Goal: Task Accomplishment & Management: Use online tool/utility

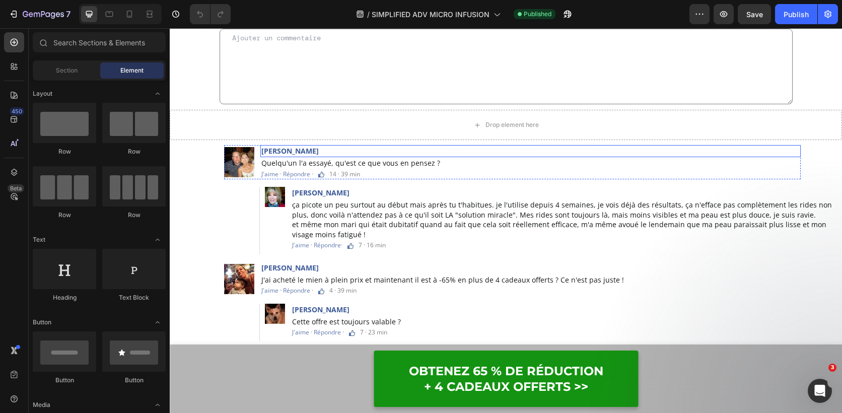
scroll to position [3027, 0]
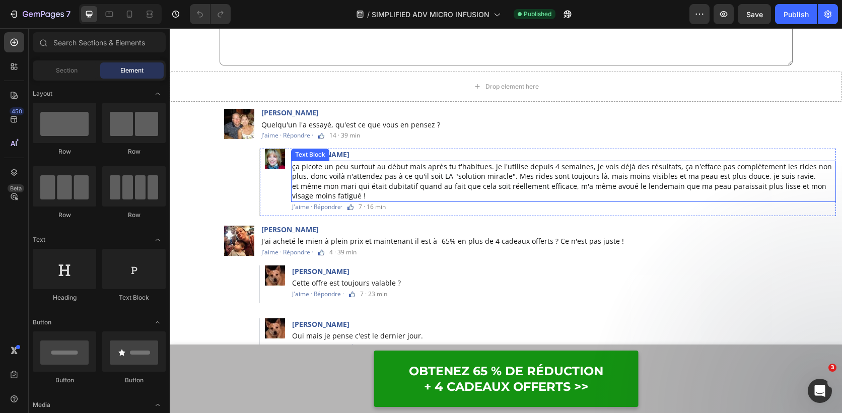
click at [458, 178] on span "ça picote un peu surtout au début mais après tu t'habitues. je l'utilise depuis…" at bounding box center [562, 172] width 540 height 20
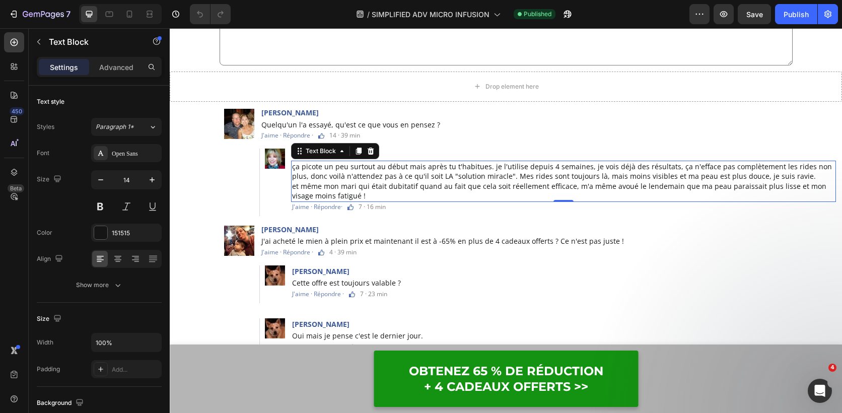
click at [485, 178] on span "ça picote un peu surtout au début mais après tu t'habitues. je l'utilise depuis…" at bounding box center [562, 172] width 540 height 20
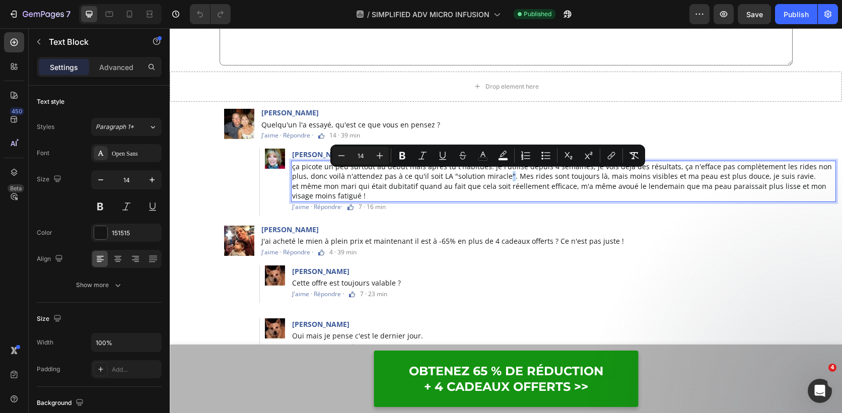
click at [488, 177] on span "ça picote un peu surtout au début mais après tu t'habitues. je l'utilise depuis…" at bounding box center [562, 172] width 540 height 20
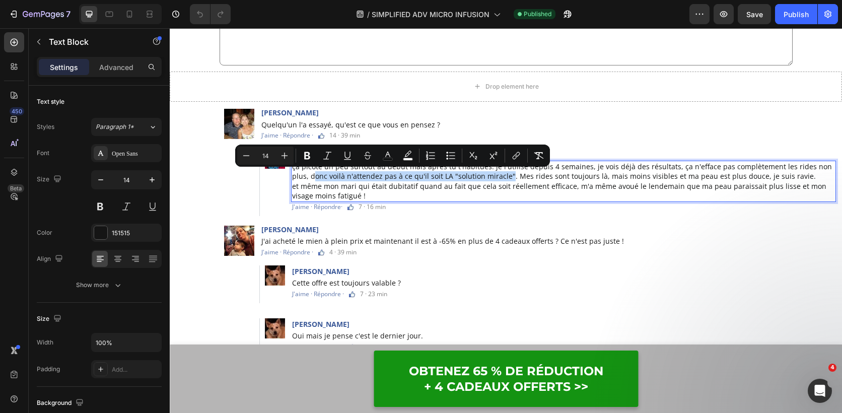
drag, startPoint x: 490, startPoint y: 176, endPoint x: 295, endPoint y: 175, distance: 194.5
click at [295, 175] on span "ça picote un peu surtout au début mais après tu t'habitues. je l'utilise depuis…" at bounding box center [562, 172] width 540 height 20
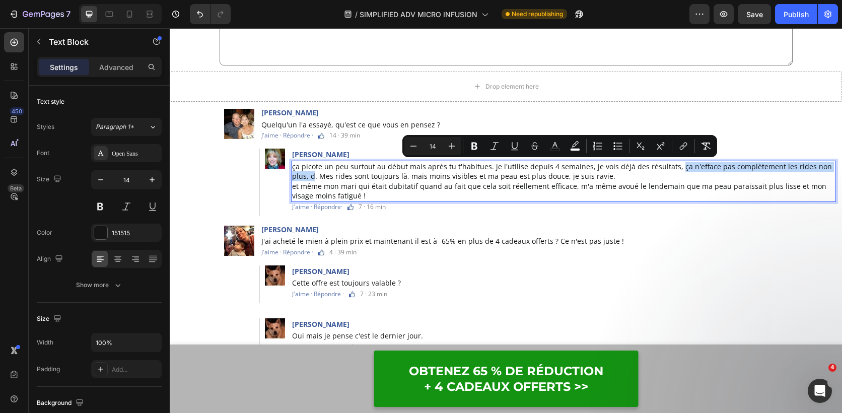
drag, startPoint x: 297, startPoint y: 175, endPoint x: 669, endPoint y: 168, distance: 371.9
click at [669, 168] on span "ça picote un peu surtout au début mais après tu t'habitues. je l'utilise depuis…" at bounding box center [562, 172] width 540 height 20
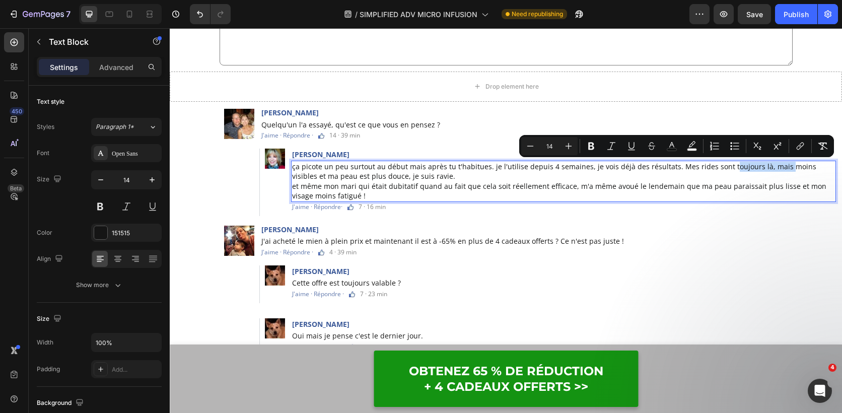
drag, startPoint x: 774, startPoint y: 166, endPoint x: 723, endPoint y: 166, distance: 51.4
click at [723, 166] on span "ça picote un peu surtout au début mais après tu t'habitues. je l'utilise depuis…" at bounding box center [554, 172] width 524 height 20
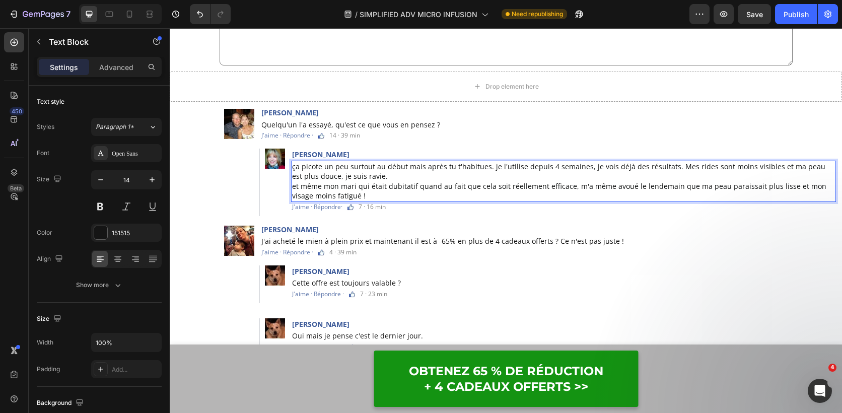
click at [379, 175] on p "ça picote un peu surtout au début mais après tu t'habitues. je l'utilise depuis…" at bounding box center [563, 181] width 543 height 39
click at [795, 9] on div "Publish" at bounding box center [796, 14] width 25 height 11
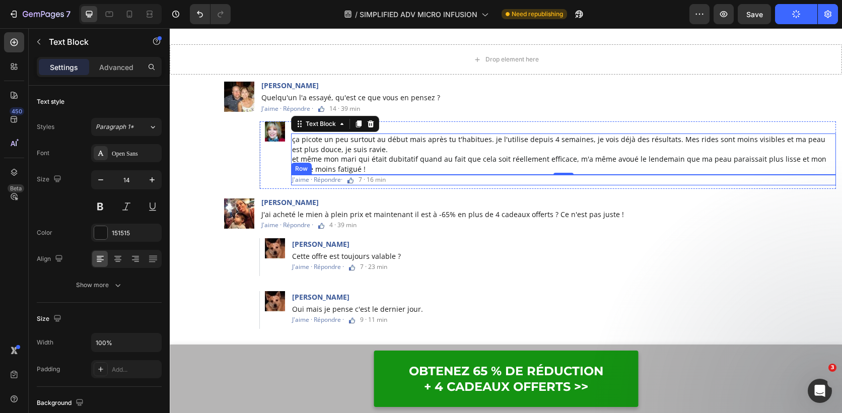
scroll to position [3109, 0]
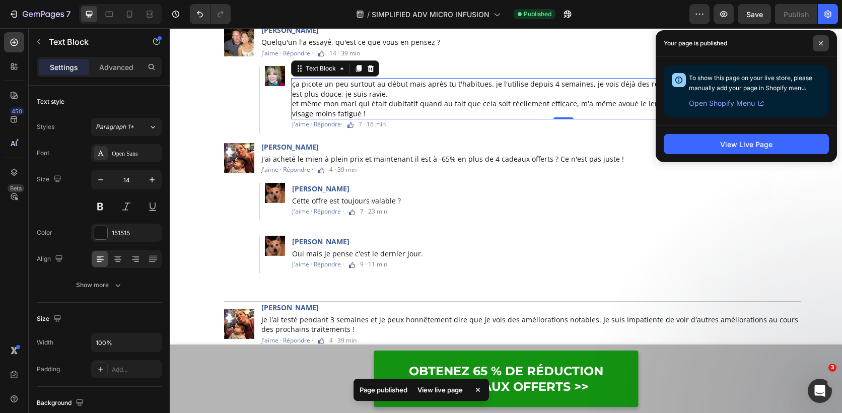
click at [820, 43] on icon at bounding box center [821, 43] width 5 height 5
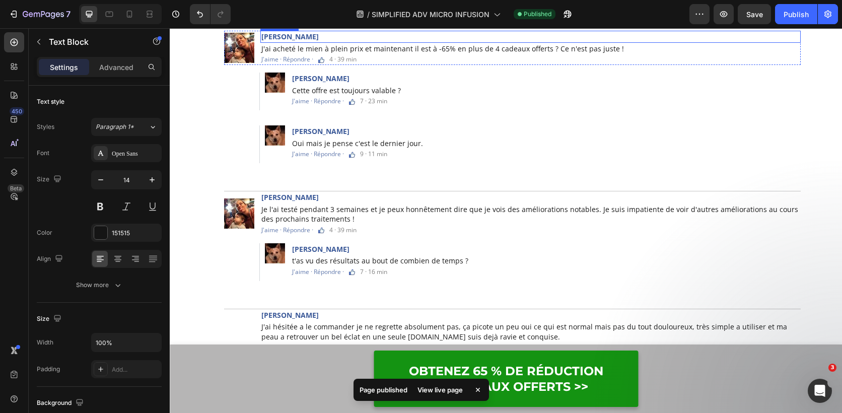
scroll to position [3185, 0]
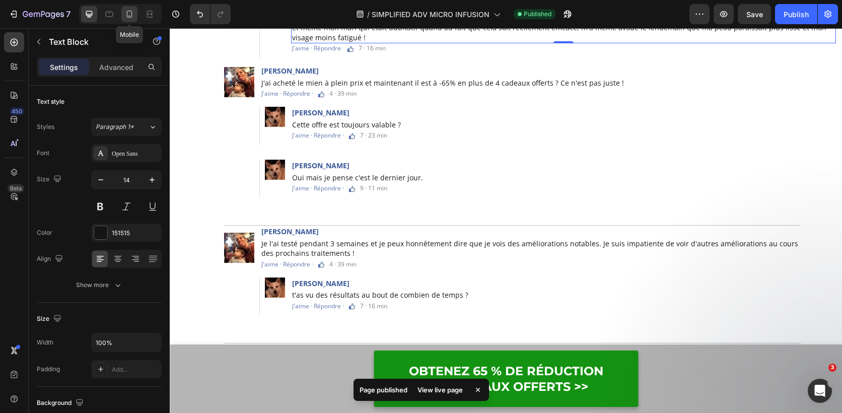
click at [131, 17] on icon at bounding box center [129, 14] width 10 height 10
type input "12"
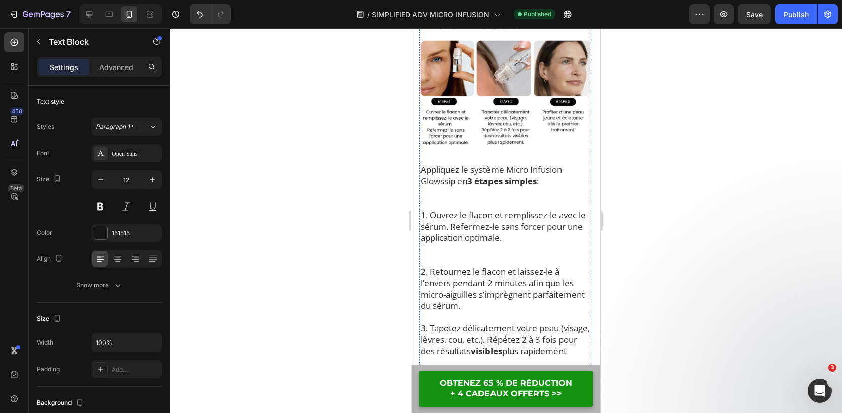
scroll to position [1556, 0]
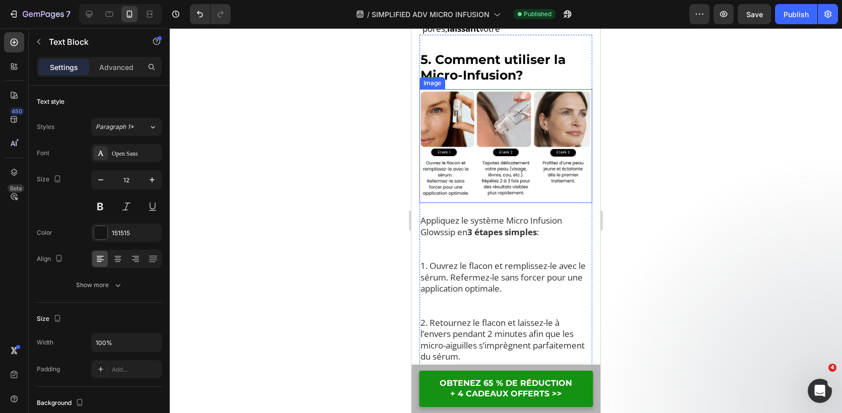
click at [513, 181] on img at bounding box center [506, 146] width 173 height 114
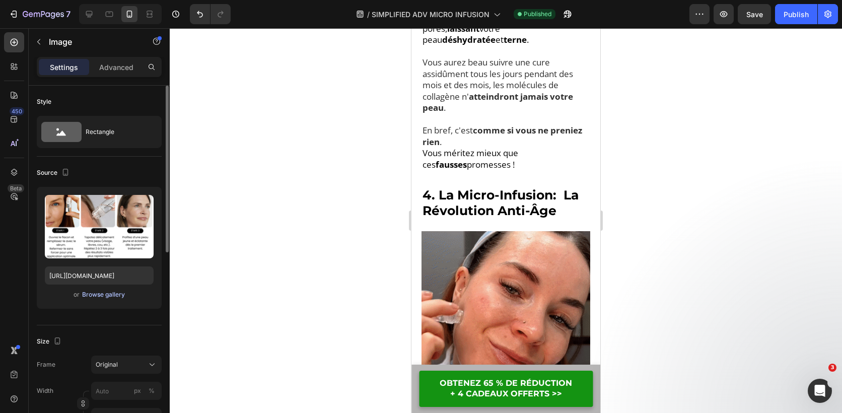
click at [97, 290] on div "Browse gallery" at bounding box center [103, 294] width 43 height 9
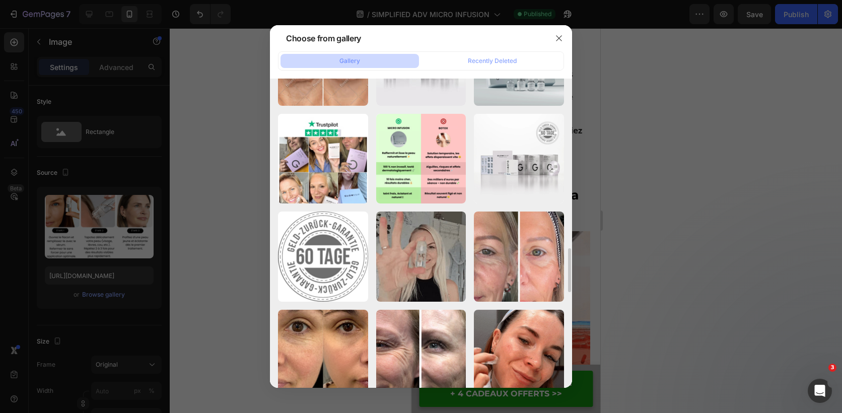
scroll to position [1574, 0]
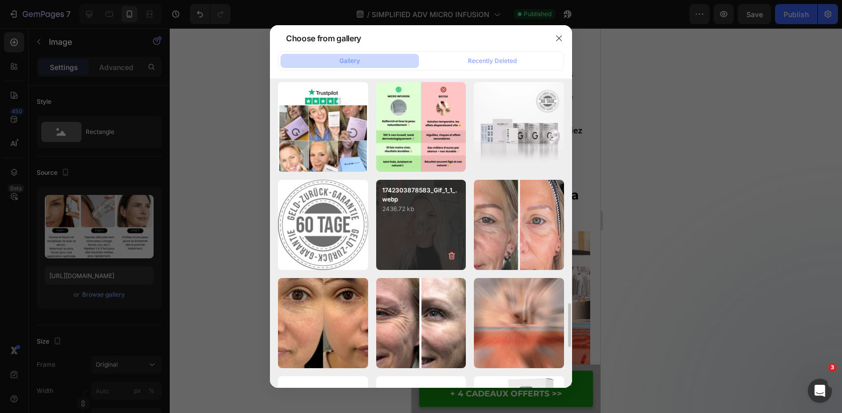
click at [436, 222] on div "1742303878583_Gif_1_1_.webp 2436.72 kb" at bounding box center [421, 225] width 90 height 90
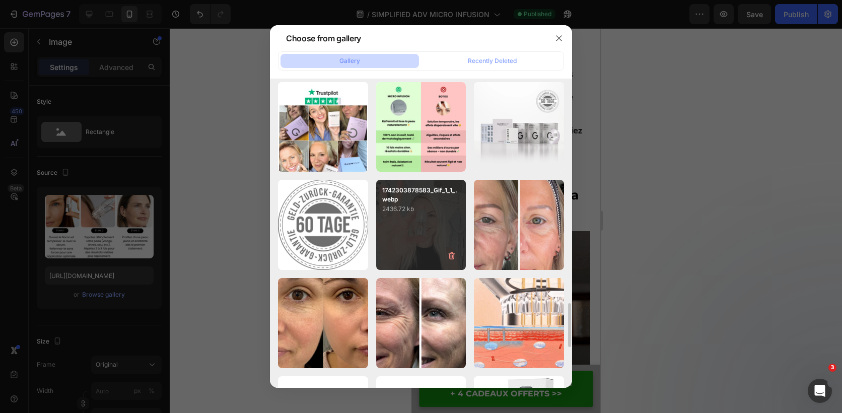
type input "https://cdn.shopify.com/s/files/1/0826/2772/3588/files/gempages_541765137510433…"
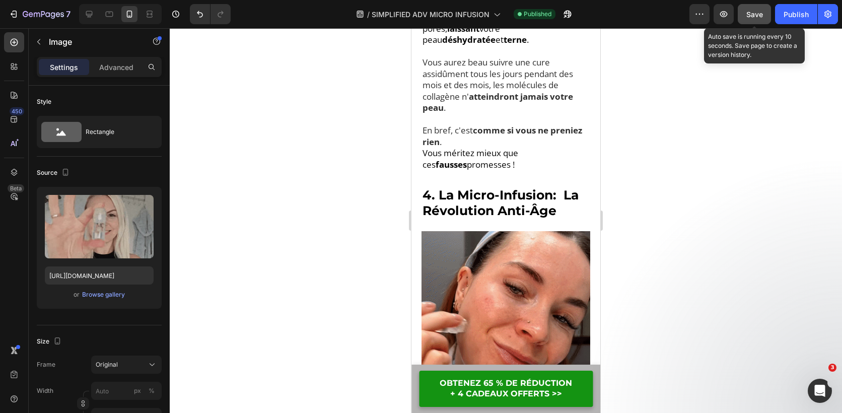
click at [758, 9] on div "Save" at bounding box center [755, 14] width 17 height 11
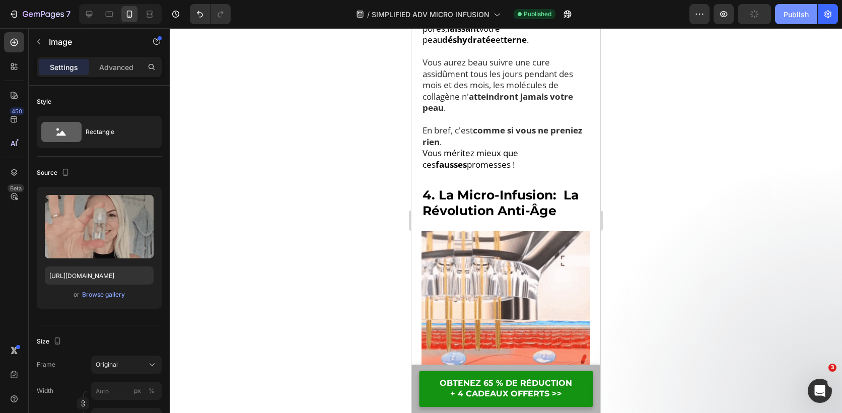
click at [792, 15] on div "Publish" at bounding box center [796, 14] width 25 height 11
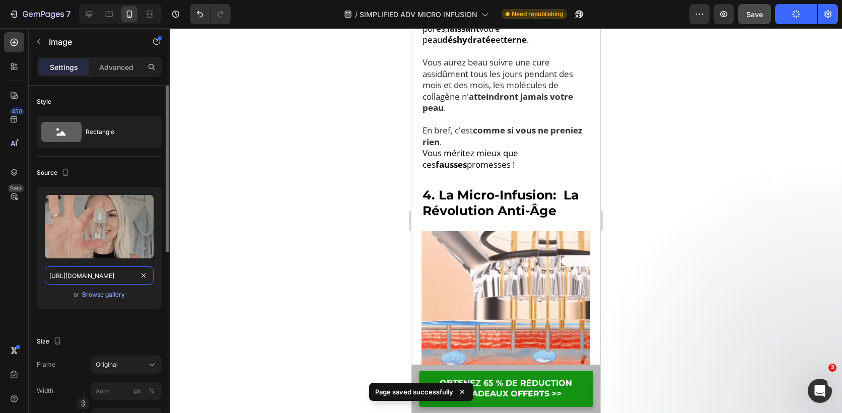
click at [101, 282] on input "https://cdn.shopify.com/s/files/1/0826/2772/3588/files/gempages_541765137510433…" at bounding box center [99, 276] width 109 height 18
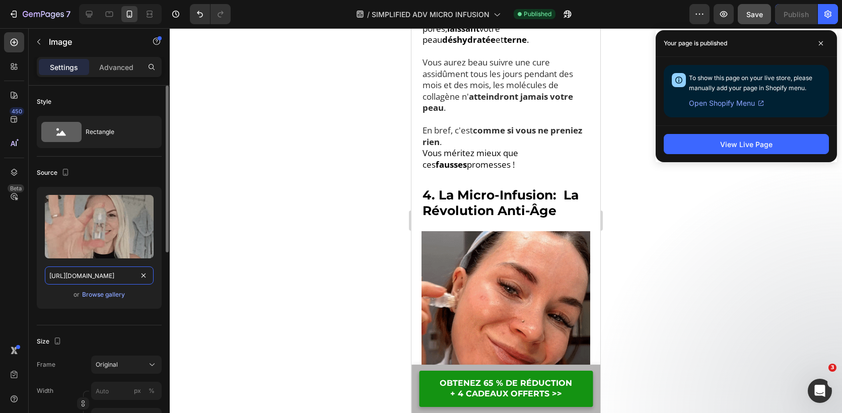
click at [132, 273] on input "https://cdn.shopify.com/s/files/1/0826/2772/3588/files/gempages_541765137510433…" at bounding box center [99, 276] width 109 height 18
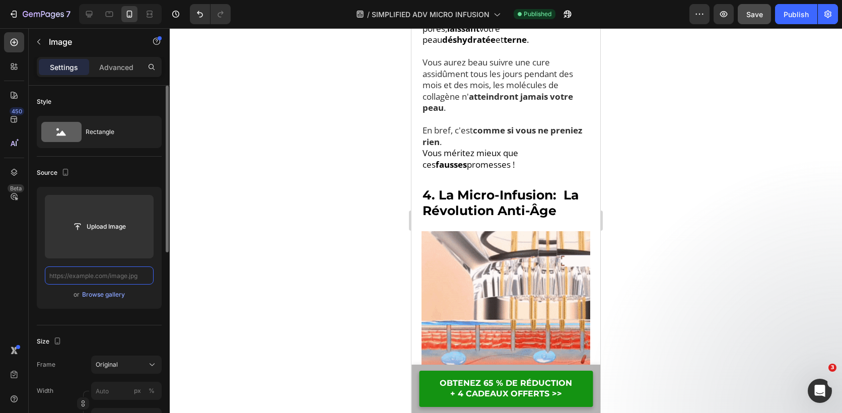
click at [133, 274] on input "text" at bounding box center [99, 276] width 109 height 18
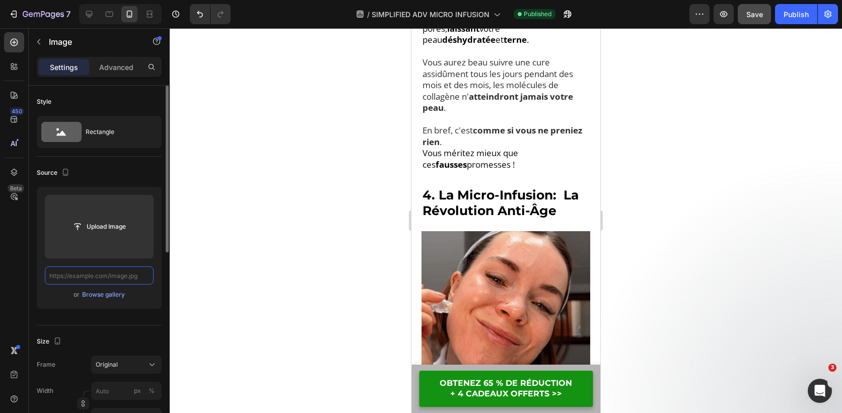
paste input "[URL][DOMAIN_NAME]"
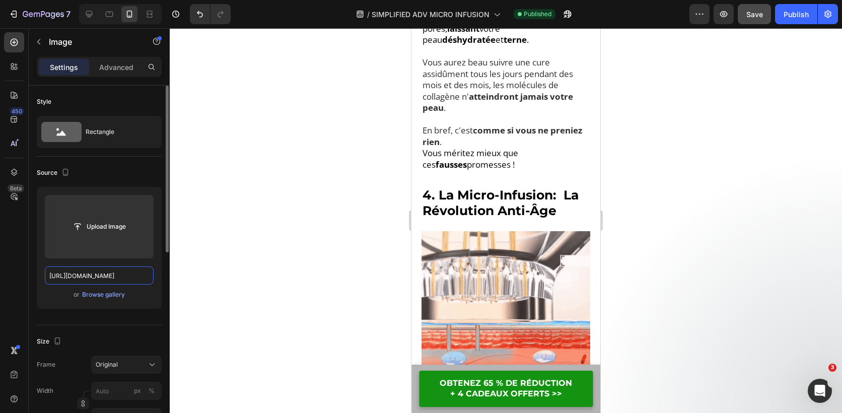
scroll to position [0, 183]
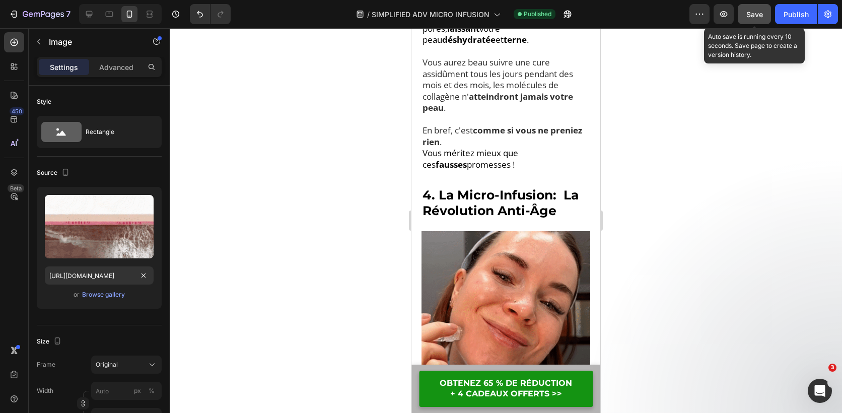
click at [750, 17] on span "Save" at bounding box center [755, 14] width 17 height 9
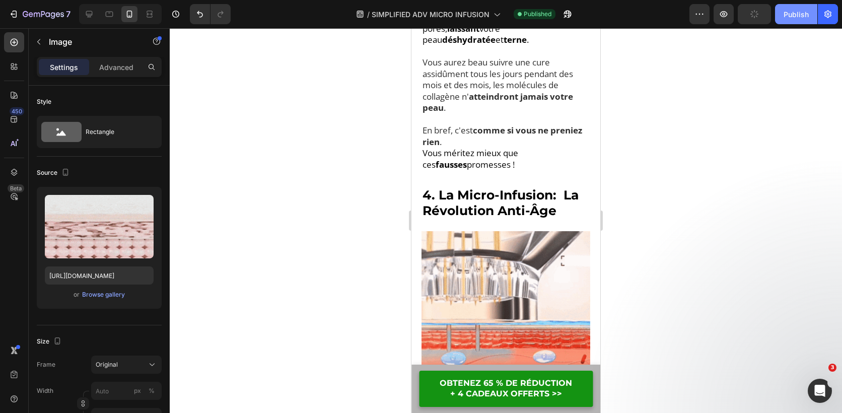
scroll to position [0, 0]
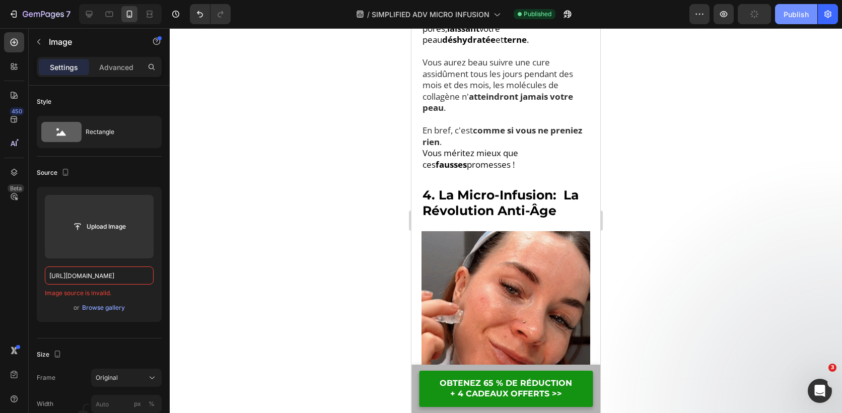
click at [795, 18] on div "Publish" at bounding box center [796, 14] width 25 height 11
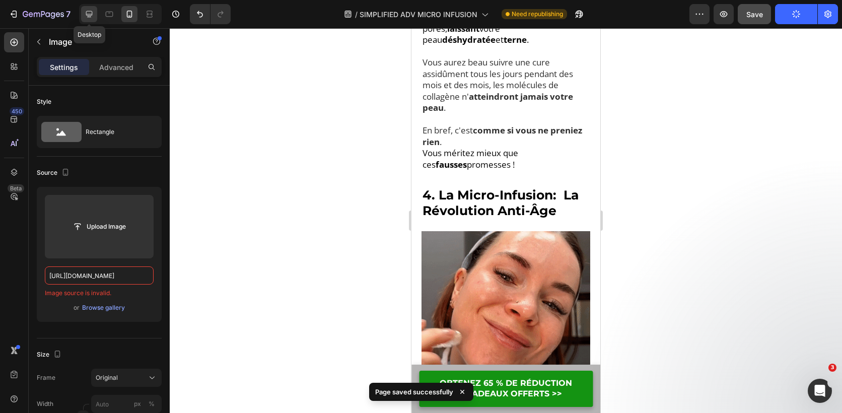
click at [86, 14] on icon at bounding box center [89, 14] width 7 height 7
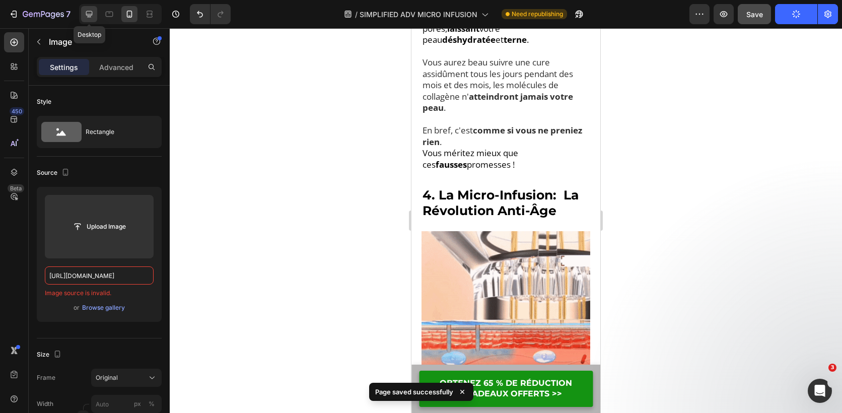
type input "[URL][DOMAIN_NAME]"
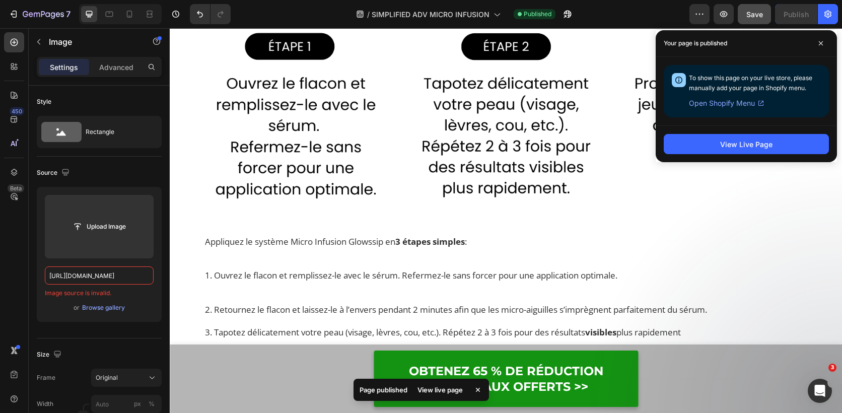
scroll to position [3447, 0]
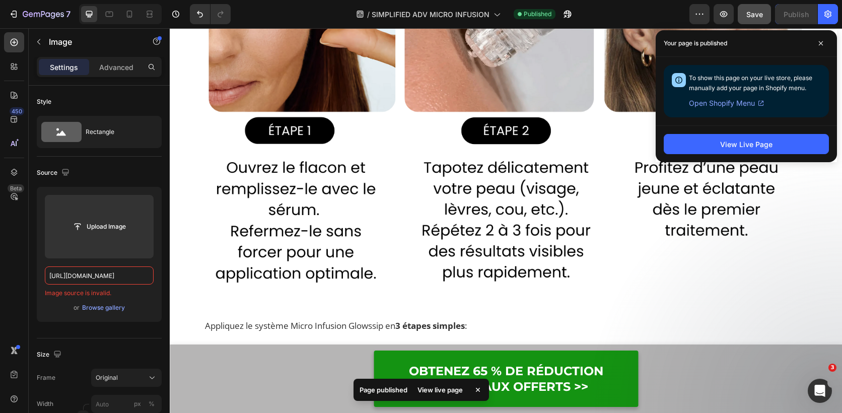
click at [465, 139] on img at bounding box center [506, 109] width 605 height 398
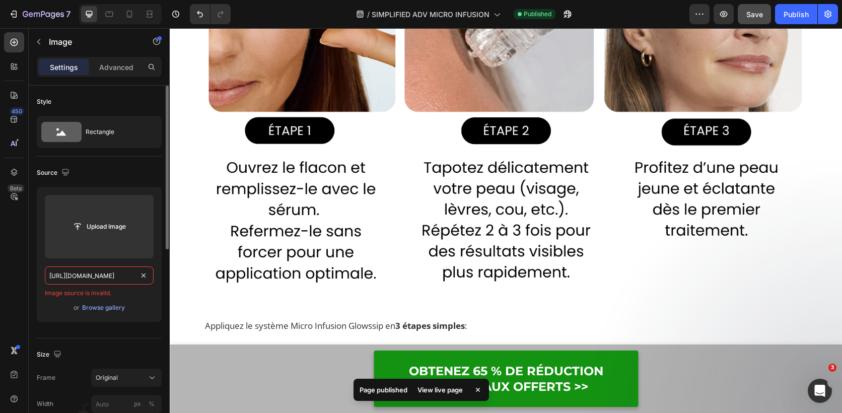
click at [112, 277] on input "[URL][DOMAIN_NAME]" at bounding box center [99, 276] width 109 height 18
click at [382, 203] on img at bounding box center [506, 109] width 605 height 398
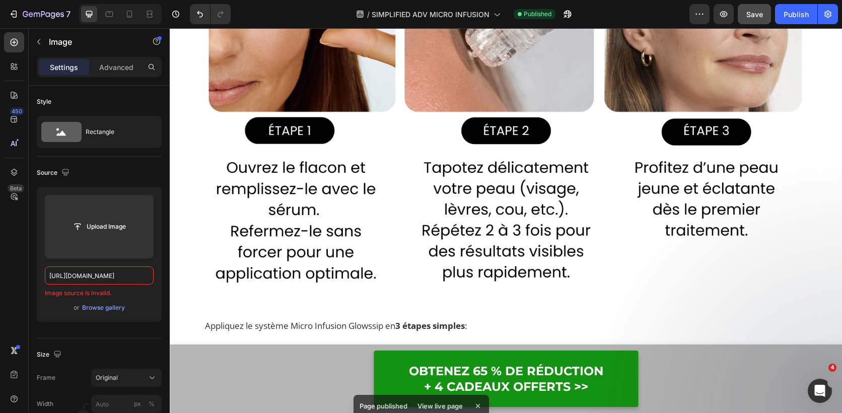
click at [410, 163] on img at bounding box center [506, 109] width 605 height 398
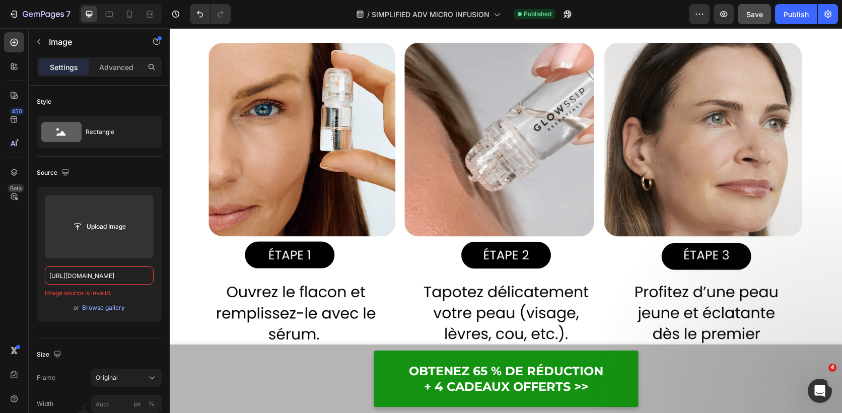
scroll to position [3296, 0]
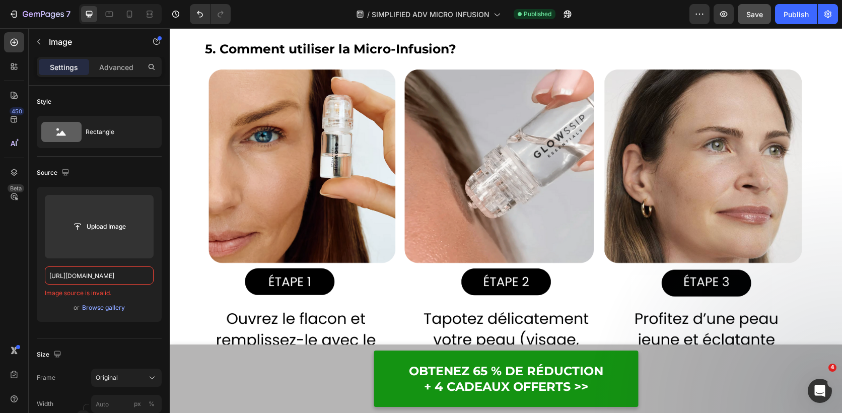
click at [457, 163] on img at bounding box center [506, 260] width 605 height 398
click at [128, 273] on input "[URL][DOMAIN_NAME]" at bounding box center [99, 276] width 109 height 18
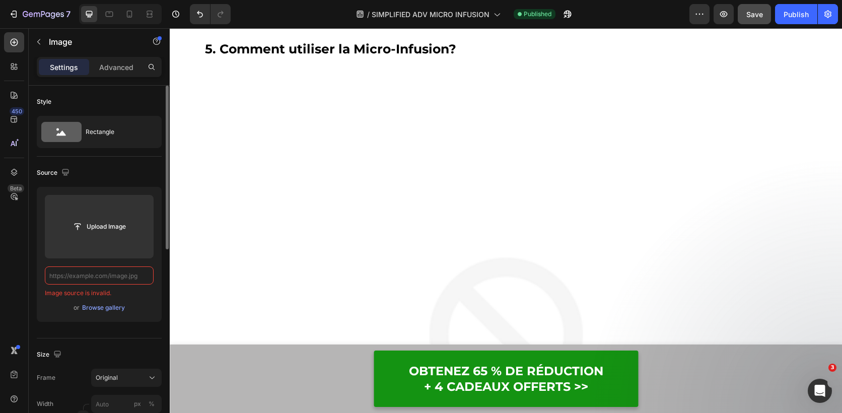
paste input "[URL][DOMAIN_NAME]"
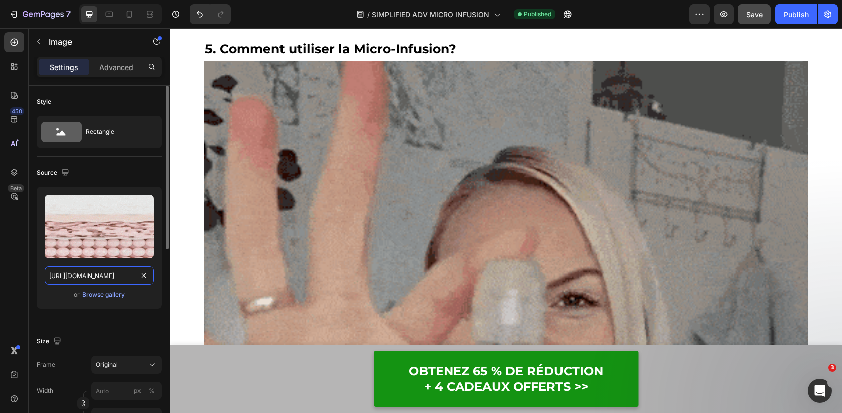
scroll to position [0, 183]
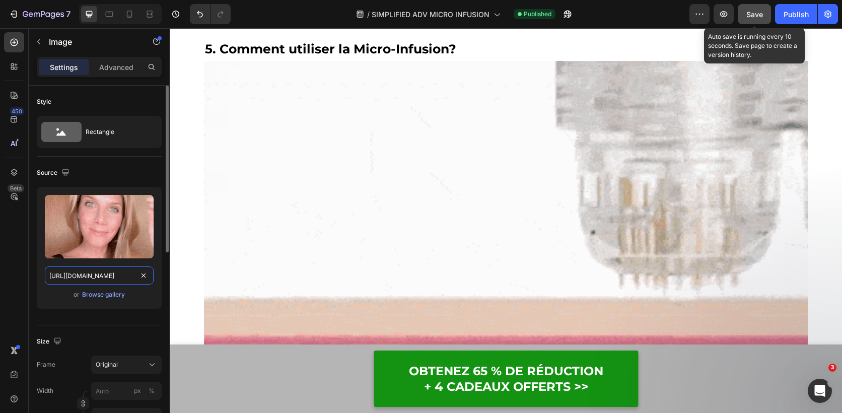
type input "[URL][DOMAIN_NAME]"
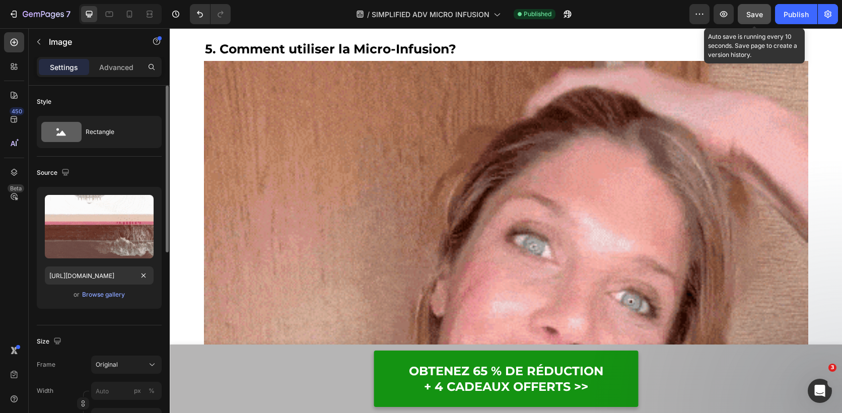
click at [752, 12] on span "Save" at bounding box center [755, 14] width 17 height 9
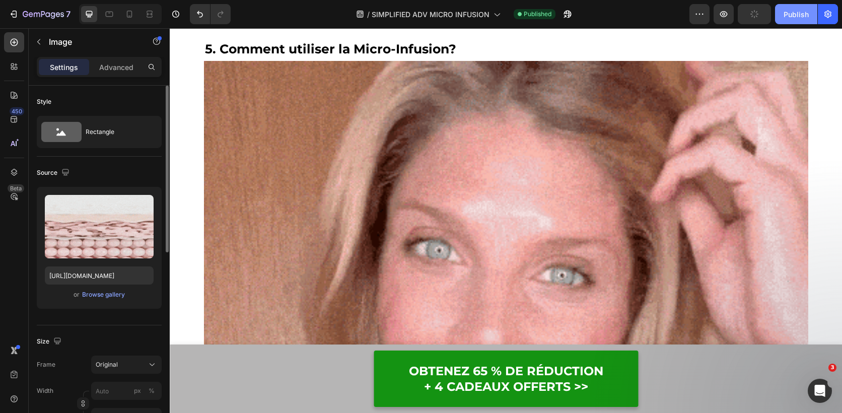
scroll to position [0, 0]
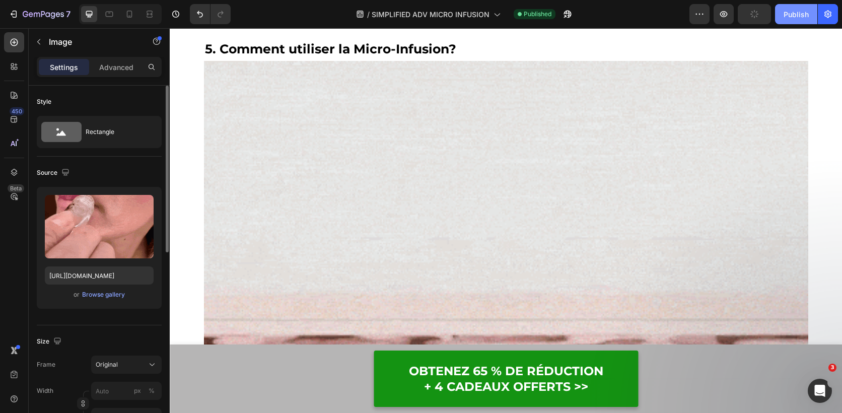
click at [800, 12] on div "Publish" at bounding box center [796, 14] width 25 height 11
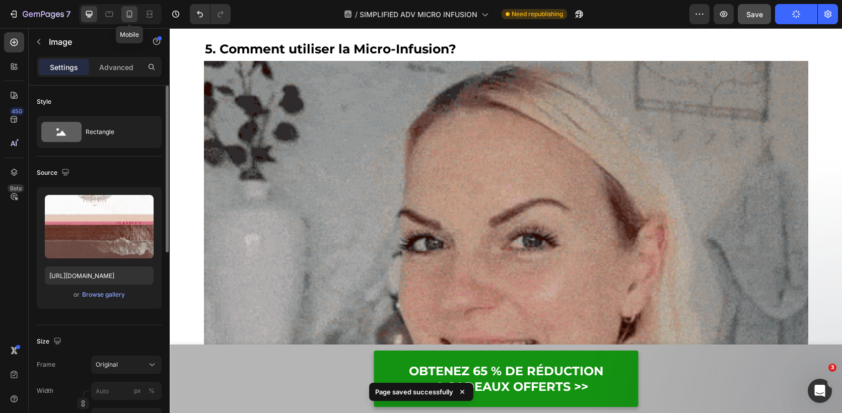
click at [130, 18] on icon at bounding box center [129, 14] width 10 height 10
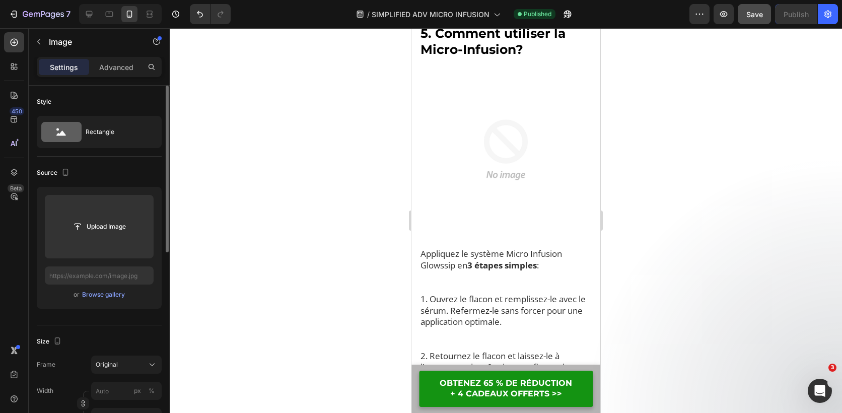
scroll to position [3284, 0]
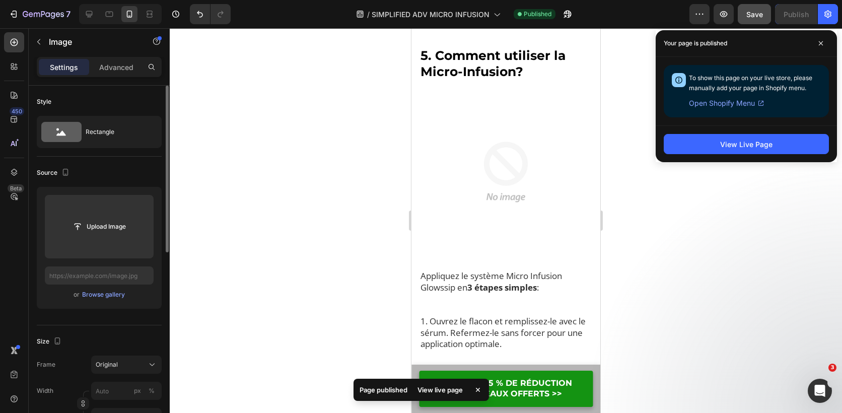
click at [506, 176] on img at bounding box center [506, 172] width 173 height 173
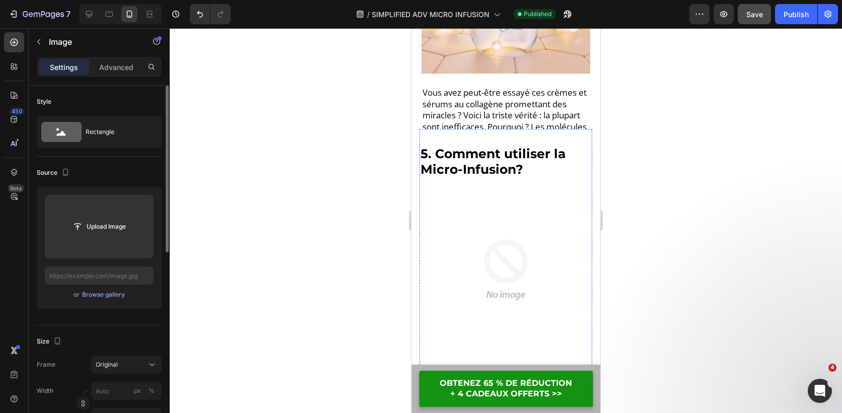
scroll to position [2128, 0]
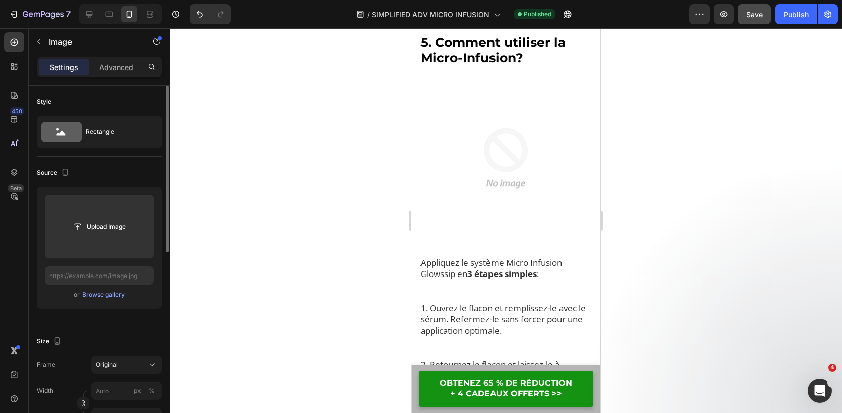
click at [512, 160] on img at bounding box center [506, 158] width 173 height 173
click at [103, 273] on input "text" at bounding box center [99, 276] width 109 height 18
paste input "[URL][DOMAIN_NAME]"
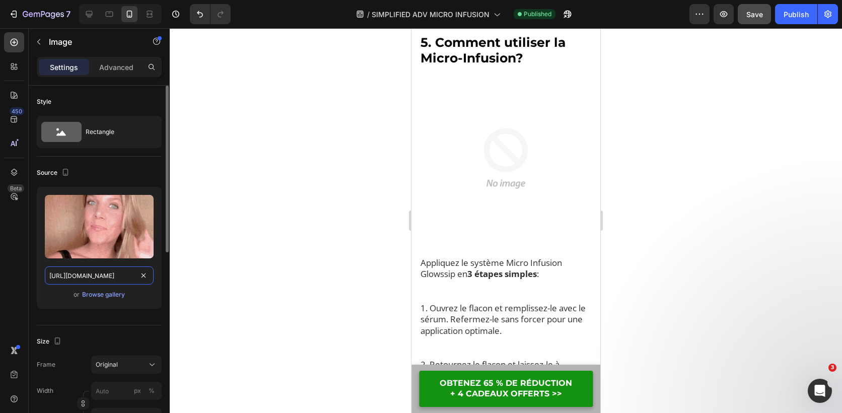
scroll to position [0, 183]
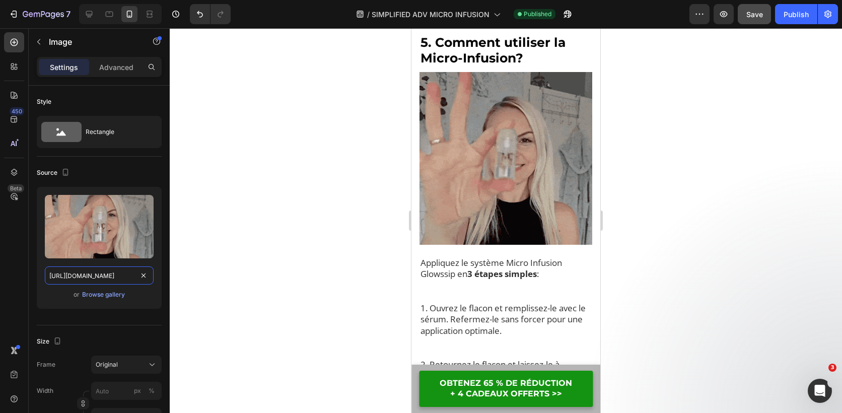
type input "[URL][DOMAIN_NAME]"
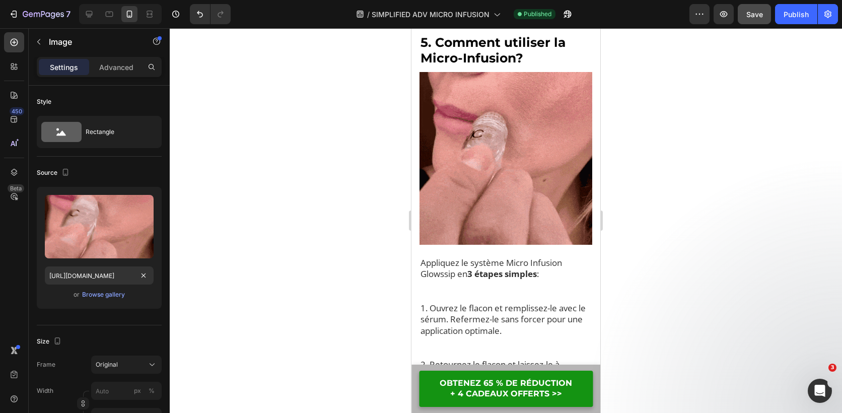
click at [763, 21] on button "Save" at bounding box center [754, 14] width 33 height 20
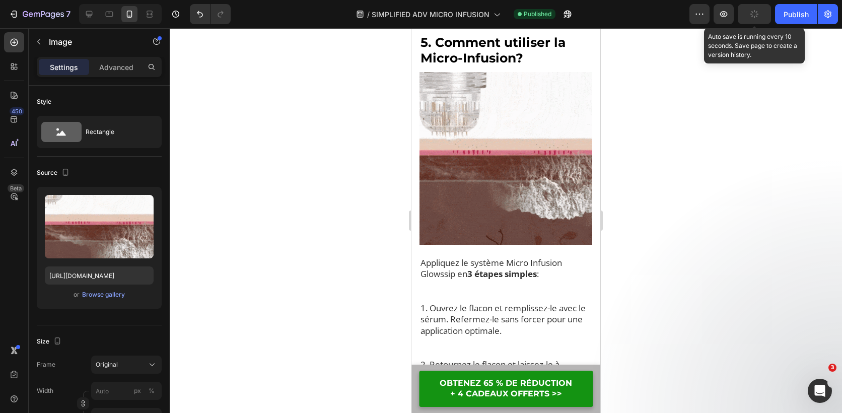
scroll to position [0, 0]
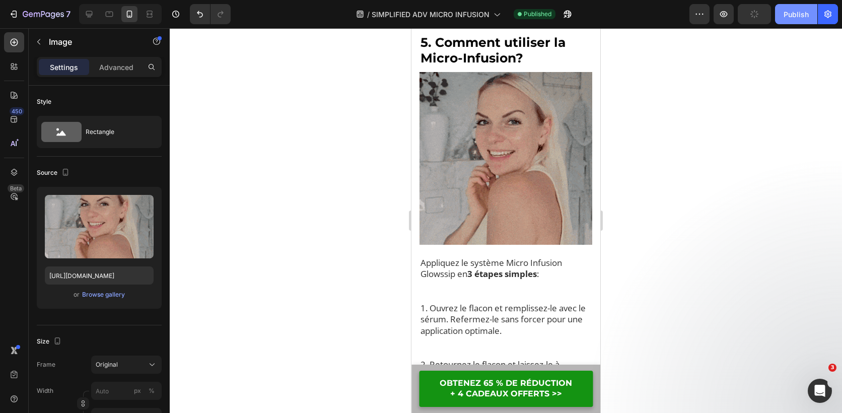
click at [793, 13] on div "Publish" at bounding box center [796, 14] width 25 height 11
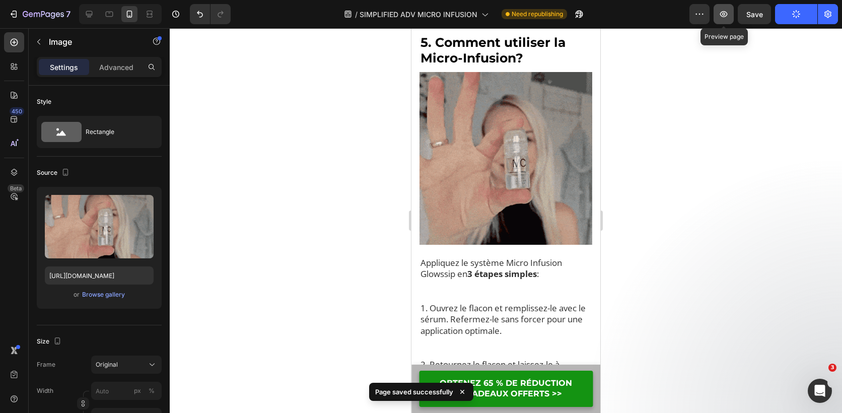
click at [728, 15] on icon "button" at bounding box center [724, 14] width 10 height 10
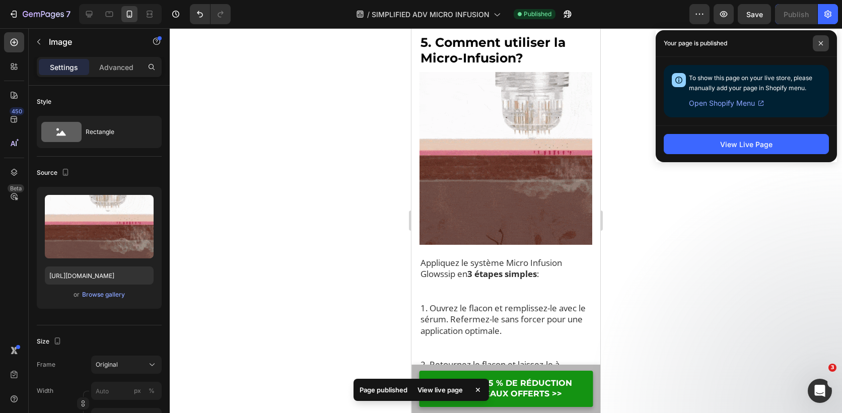
click at [824, 45] on span at bounding box center [821, 43] width 16 height 16
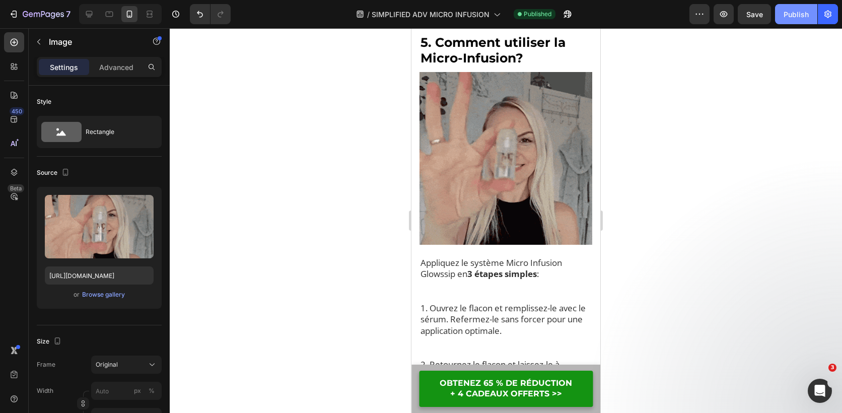
click at [796, 11] on div "Publish" at bounding box center [796, 14] width 25 height 11
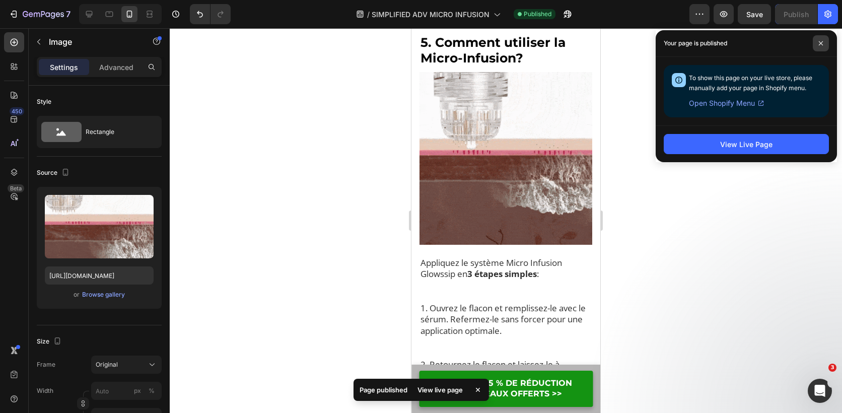
click at [819, 42] on icon at bounding box center [821, 43] width 4 height 4
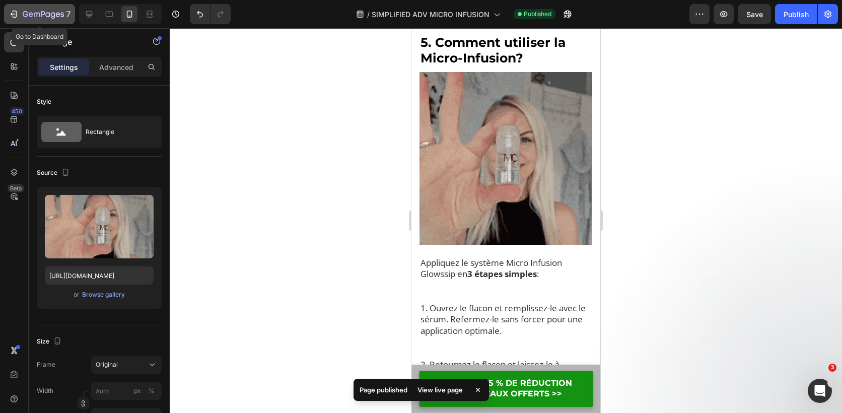
click at [7, 12] on button "7" at bounding box center [39, 14] width 71 height 20
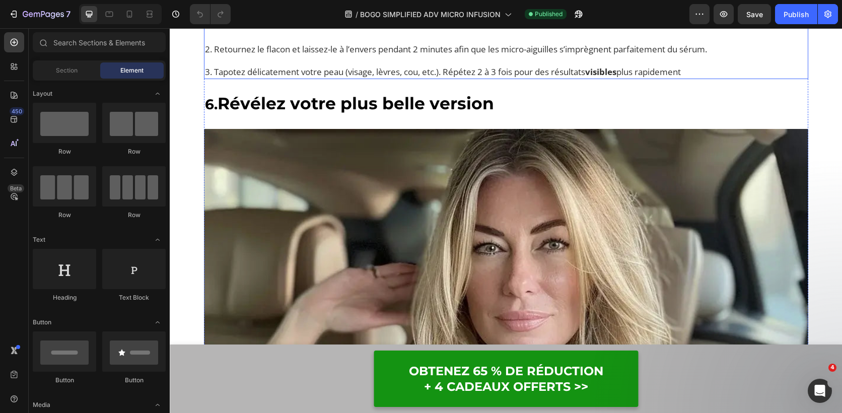
scroll to position [1675, 0]
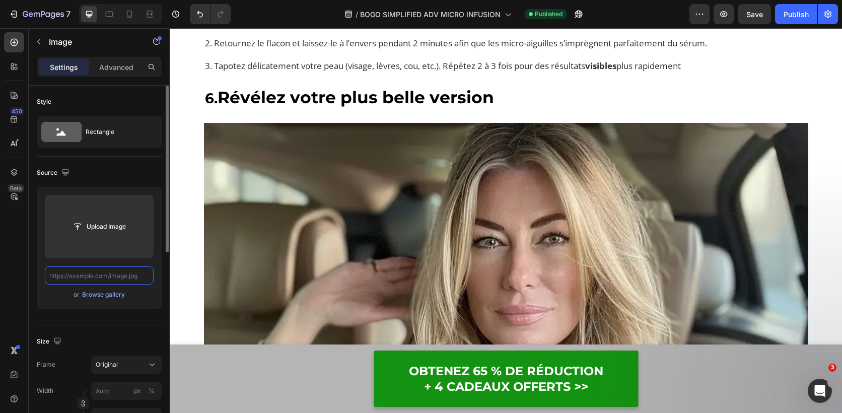
scroll to position [0, 0]
paste input "[URL][DOMAIN_NAME]"
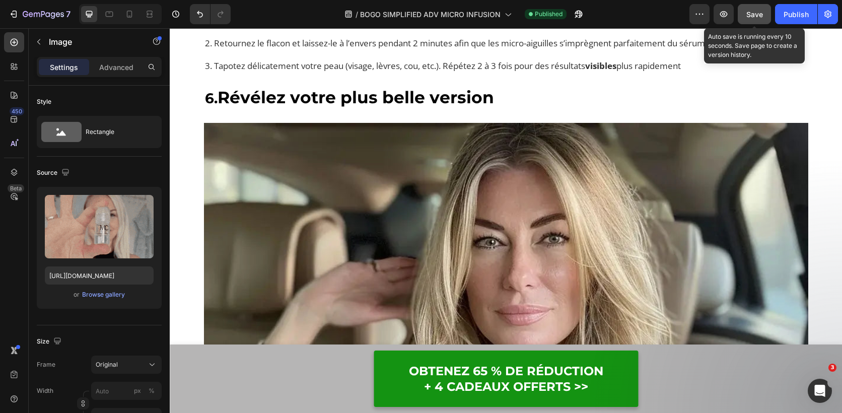
click at [751, 15] on span "Save" at bounding box center [755, 14] width 17 height 9
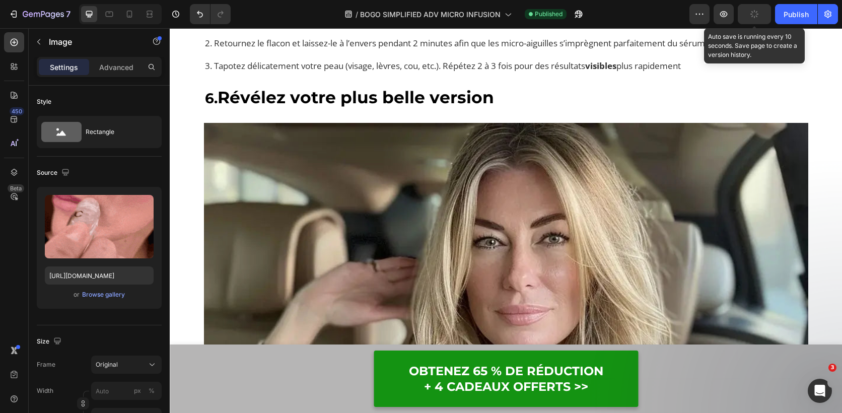
scroll to position [0, 0]
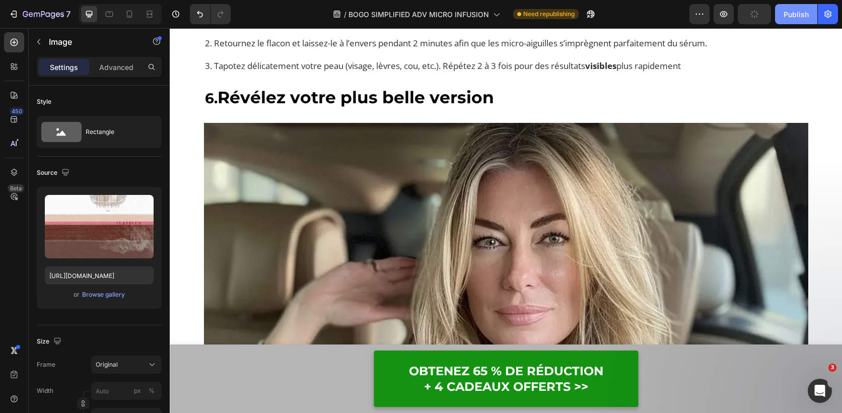
click at [786, 15] on div "Publish" at bounding box center [796, 14] width 25 height 11
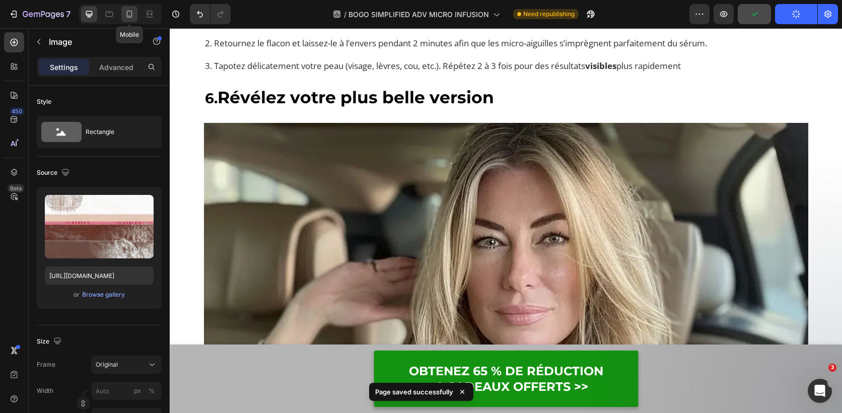
click at [133, 18] on icon at bounding box center [129, 14] width 10 height 10
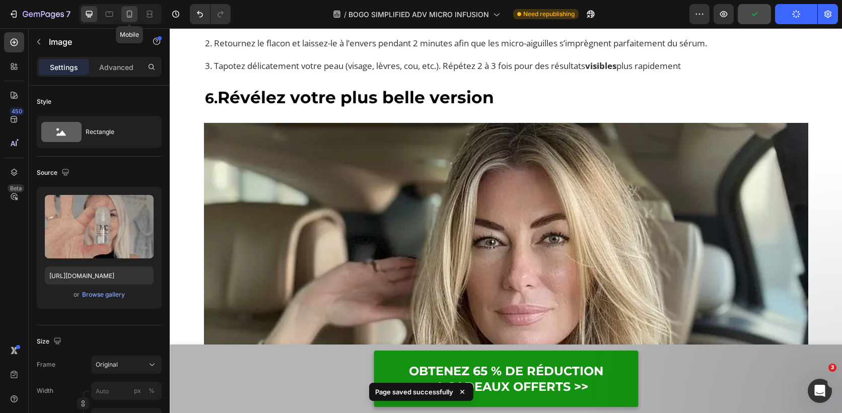
type input "[URL][DOMAIN_NAME]"
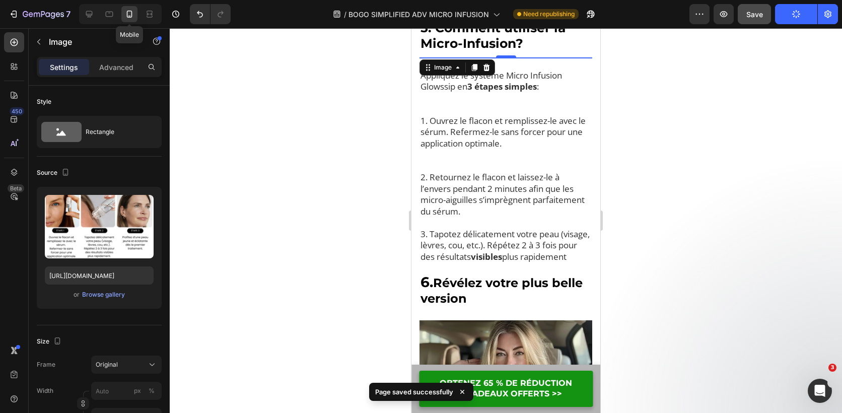
scroll to position [1582, 0]
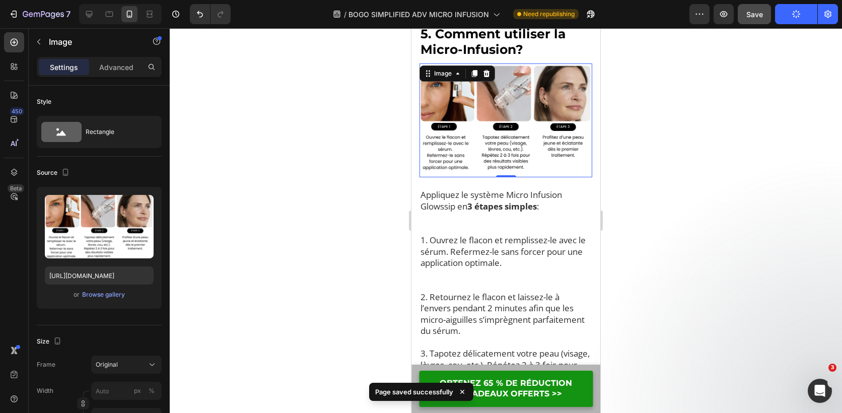
click at [454, 114] on img at bounding box center [506, 120] width 173 height 114
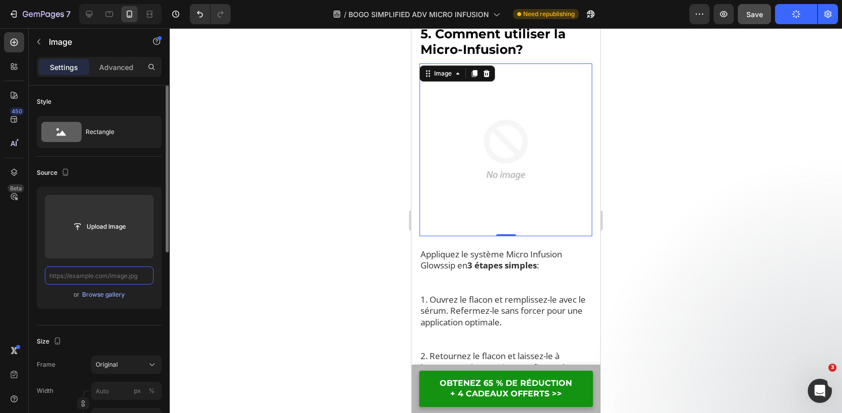
click at [105, 276] on input "text" at bounding box center [99, 276] width 109 height 18
paste input "[URL][DOMAIN_NAME]"
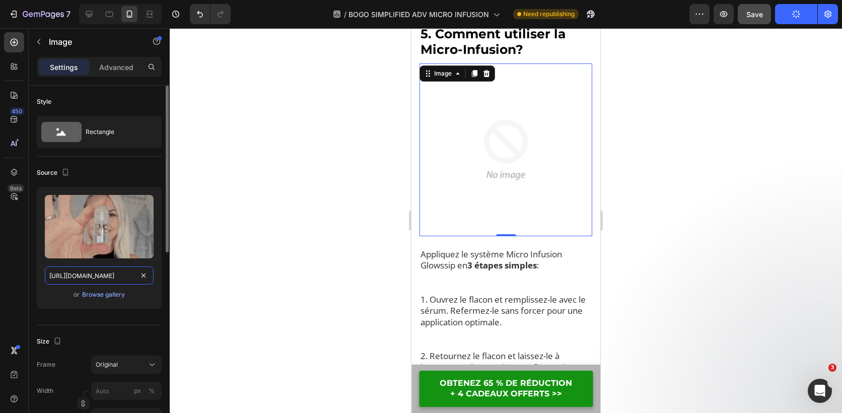
scroll to position [0, 183]
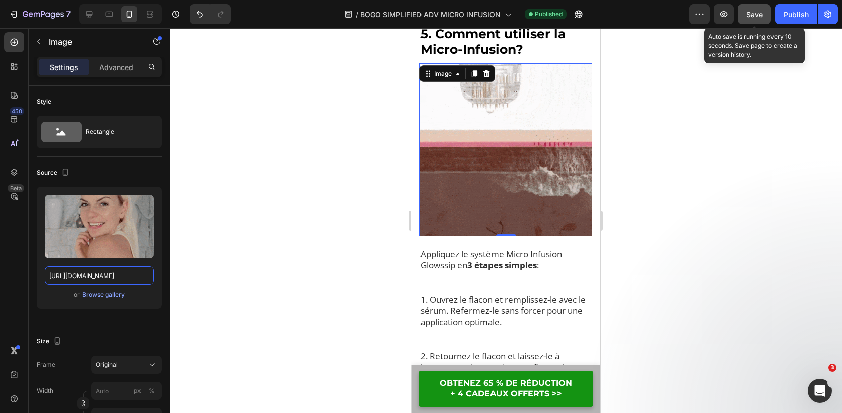
type input "[URL][DOMAIN_NAME]"
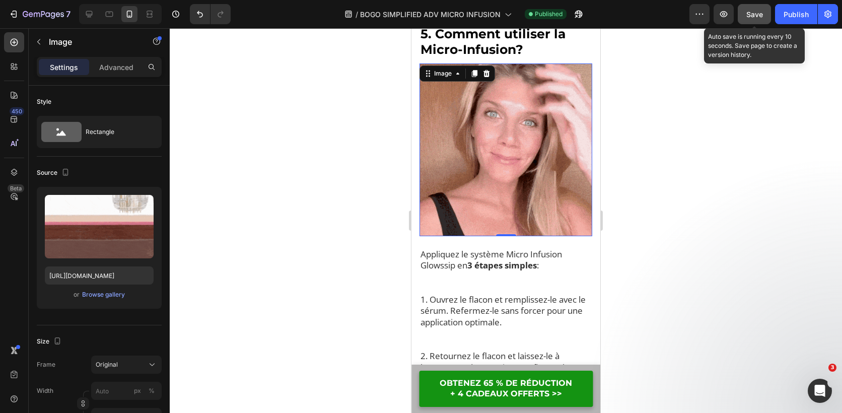
click at [756, 20] on button "Save" at bounding box center [754, 14] width 33 height 20
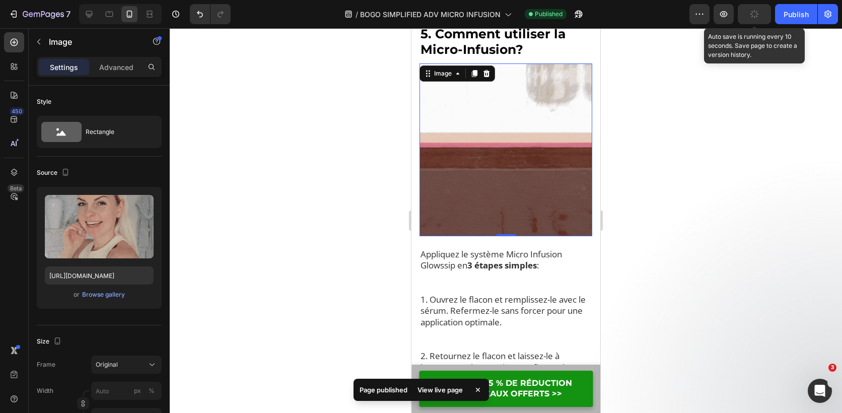
scroll to position [0, 0]
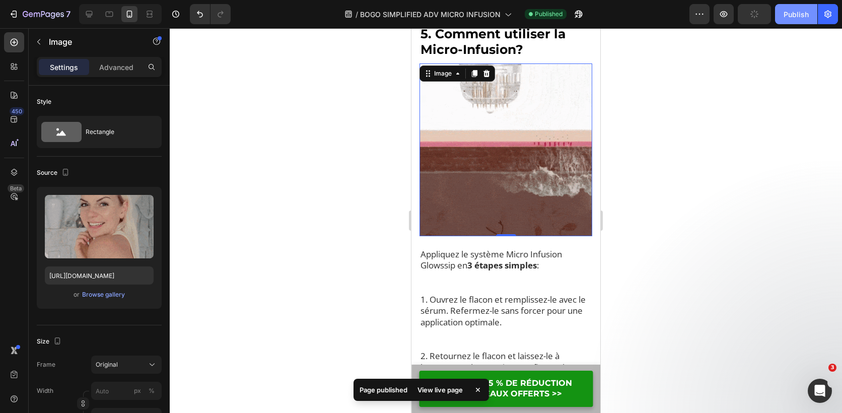
click at [801, 13] on div "Publish" at bounding box center [796, 14] width 25 height 11
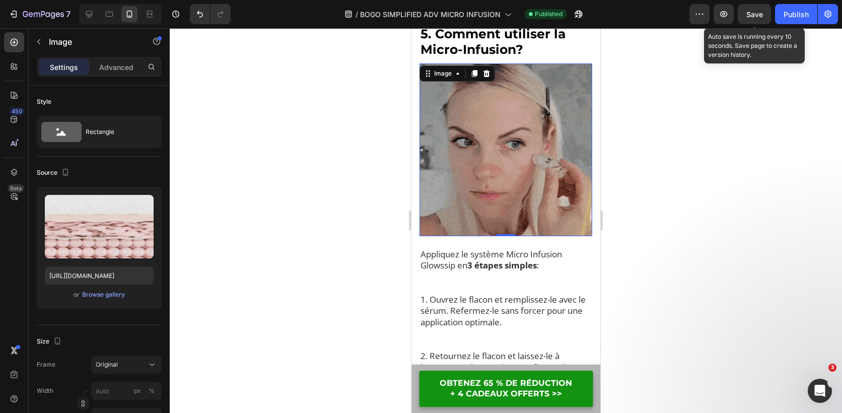
click at [754, 13] on span "Save" at bounding box center [755, 14] width 17 height 9
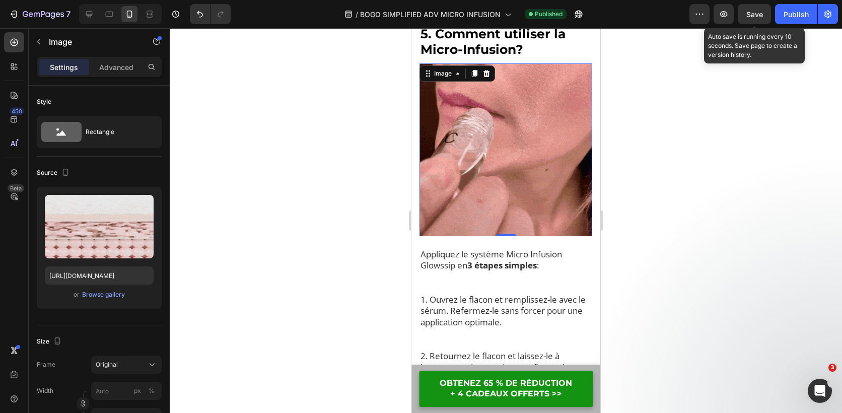
click at [753, 15] on span "Save" at bounding box center [755, 14] width 17 height 9
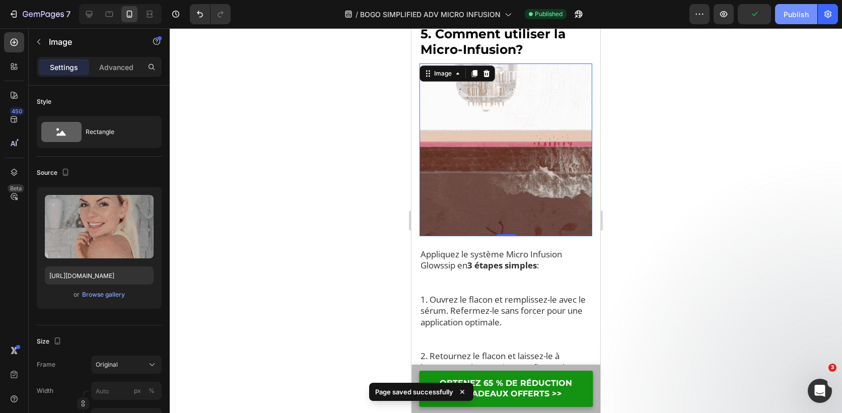
click at [786, 15] on div "Publish" at bounding box center [796, 14] width 25 height 11
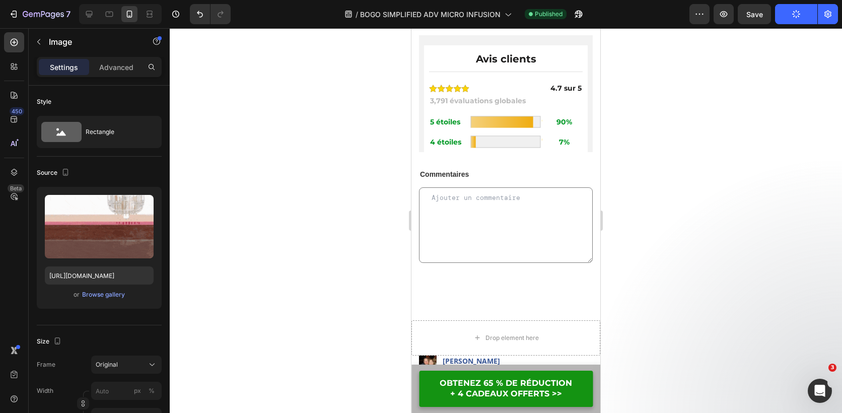
scroll to position [5006, 0]
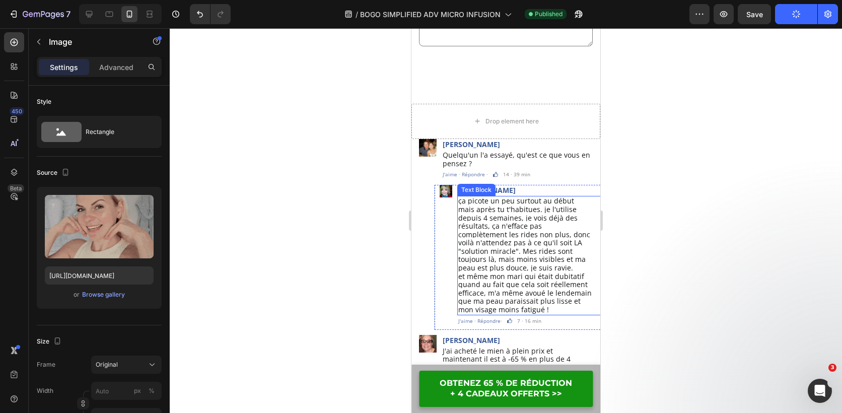
click at [511, 318] on img at bounding box center [509, 321] width 5 height 6
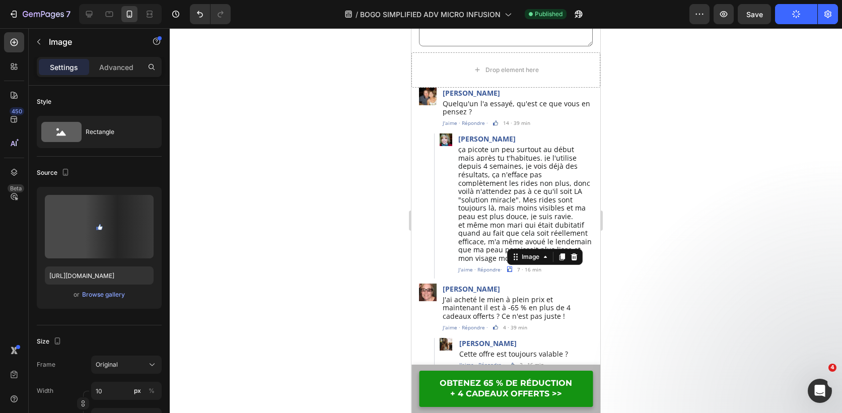
click at [511, 267] on img at bounding box center [509, 270] width 5 height 6
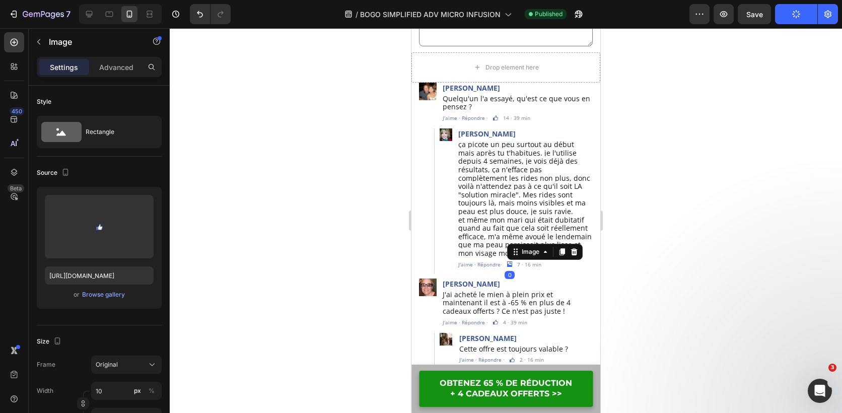
click at [648, 177] on div at bounding box center [506, 220] width 673 height 385
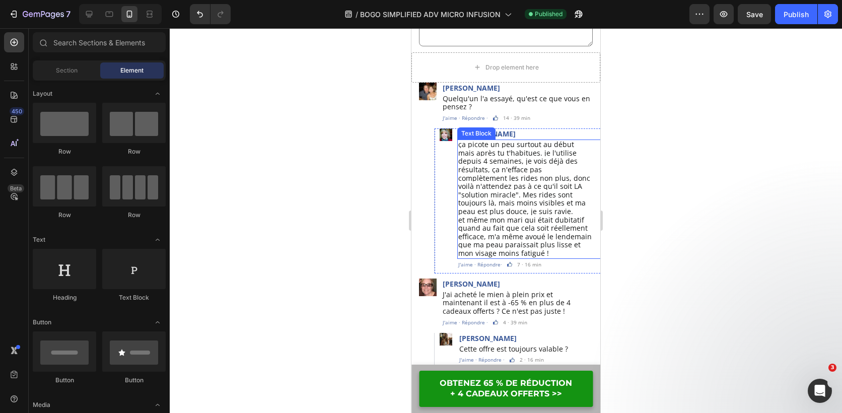
click at [546, 190] on span "ça picote un peu surtout au début mais après tu t'habitues. je l'utilise depuis…" at bounding box center [524, 178] width 132 height 77
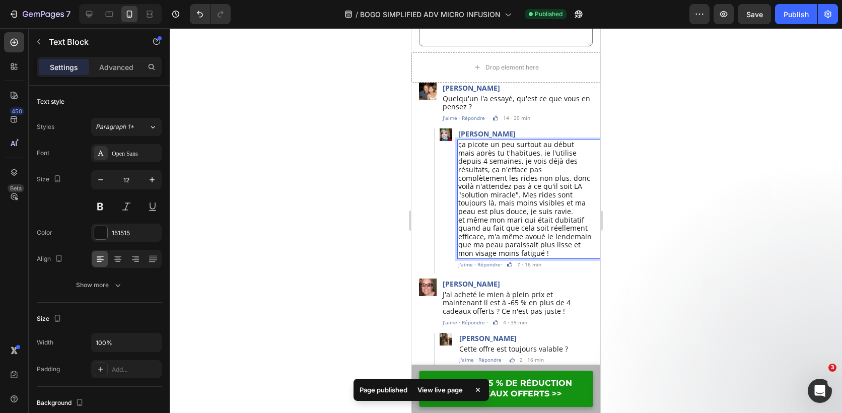
click at [523, 215] on span "et même mon mari qui était dubitatif quand au fait que cela soit réellement eff…" at bounding box center [525, 236] width 134 height 43
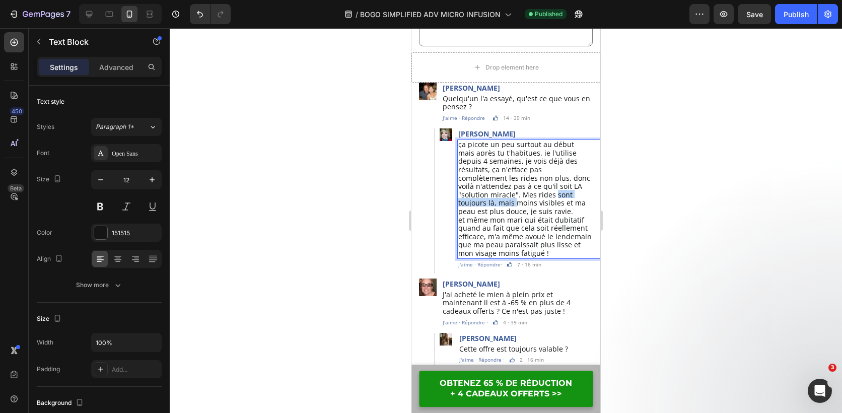
drag, startPoint x: 532, startPoint y: 191, endPoint x: 460, endPoint y: 192, distance: 71.5
click at [460, 192] on span "ça picote un peu surtout au début mais après tu t'habitues. je l'utilise depuis…" at bounding box center [524, 178] width 132 height 77
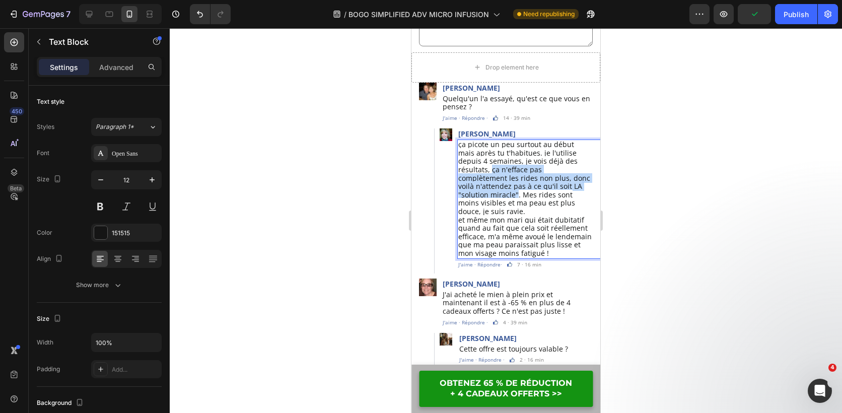
drag, startPoint x: 540, startPoint y: 185, endPoint x: 578, endPoint y: 164, distance: 43.6
click at [578, 164] on span "ça picote un peu surtout au début mais après tu t'habitues. je l'utilise depuis…" at bounding box center [524, 178] width 132 height 77
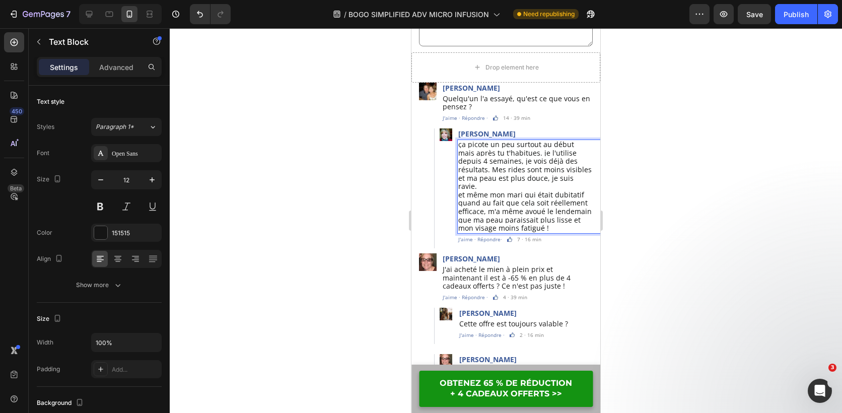
click at [579, 163] on span "ça picote un peu surtout au début mais après tu t'habitues. je l'utilise depuis…" at bounding box center [525, 165] width 134 height 51
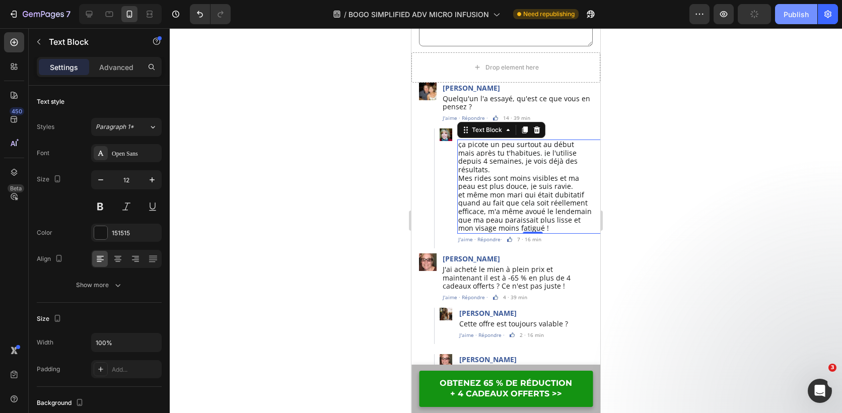
click at [797, 11] on div "Publish" at bounding box center [796, 14] width 25 height 11
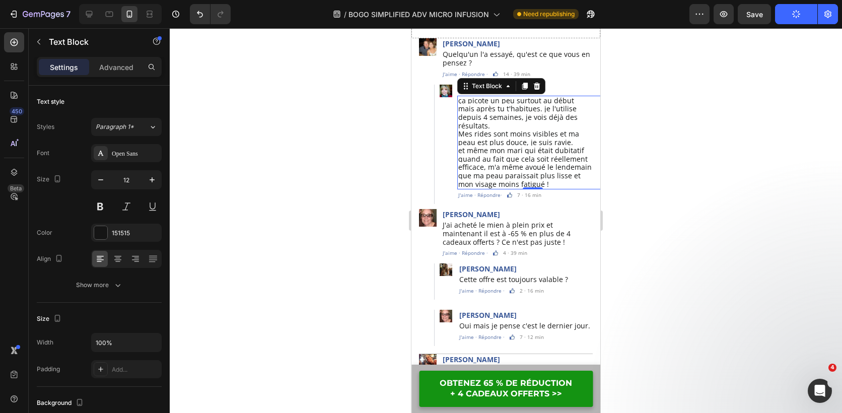
scroll to position [5043, 0]
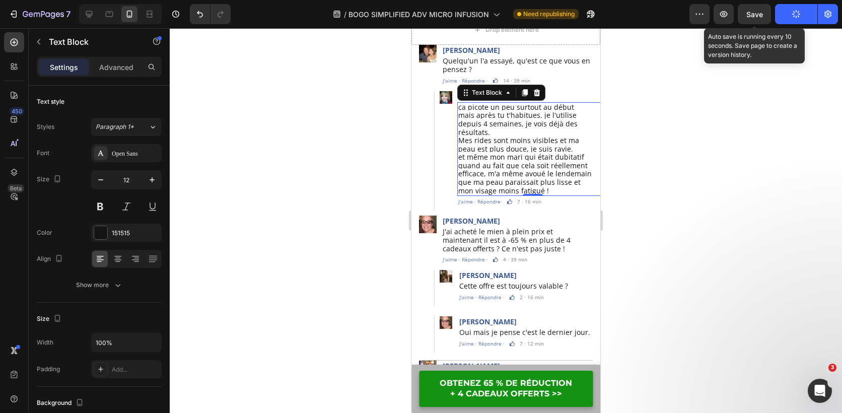
click at [752, 17] on span "Save" at bounding box center [755, 14] width 17 height 9
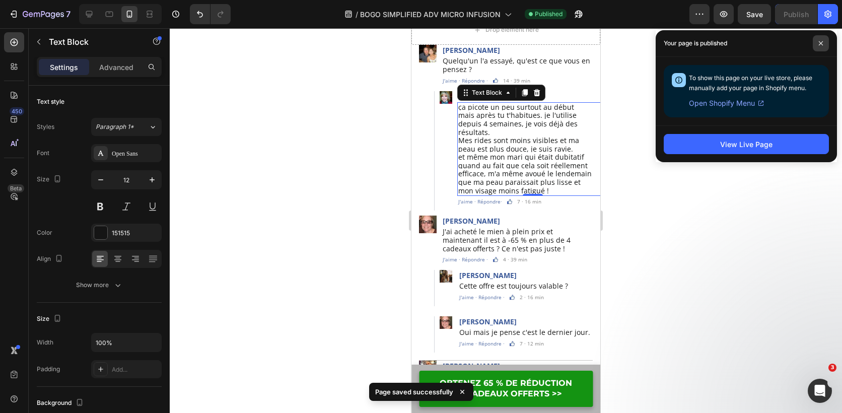
click at [827, 45] on span at bounding box center [821, 43] width 16 height 16
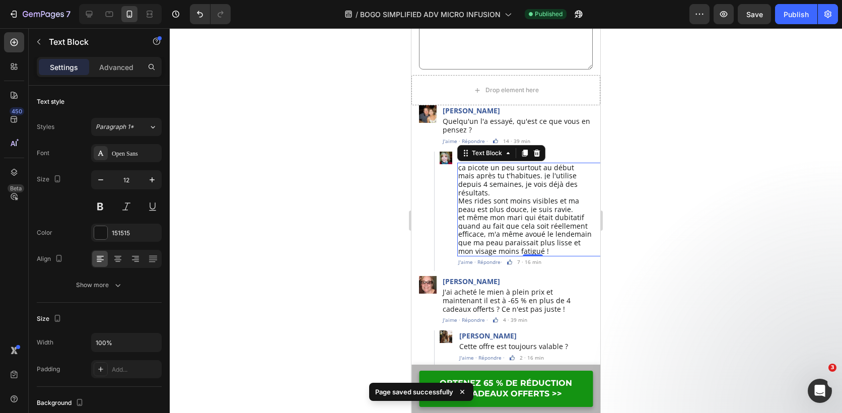
scroll to position [4969, 0]
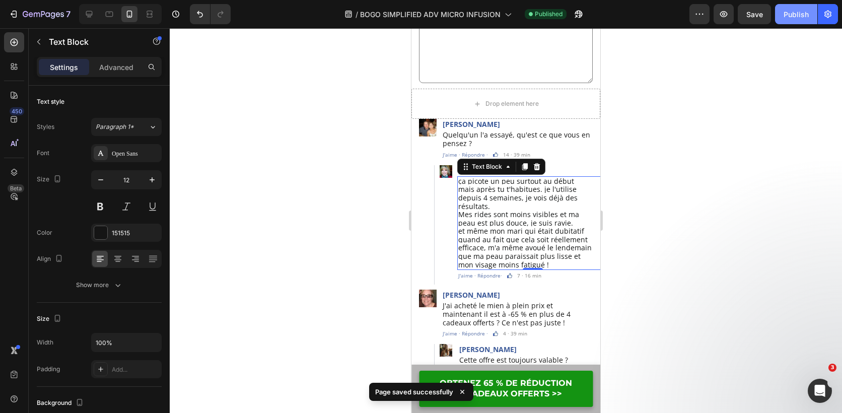
click at [797, 18] on div "Publish" at bounding box center [796, 14] width 25 height 11
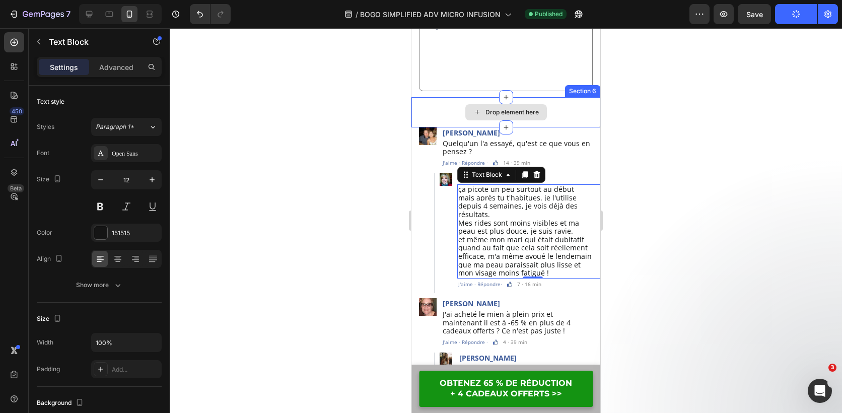
scroll to position [4959, 0]
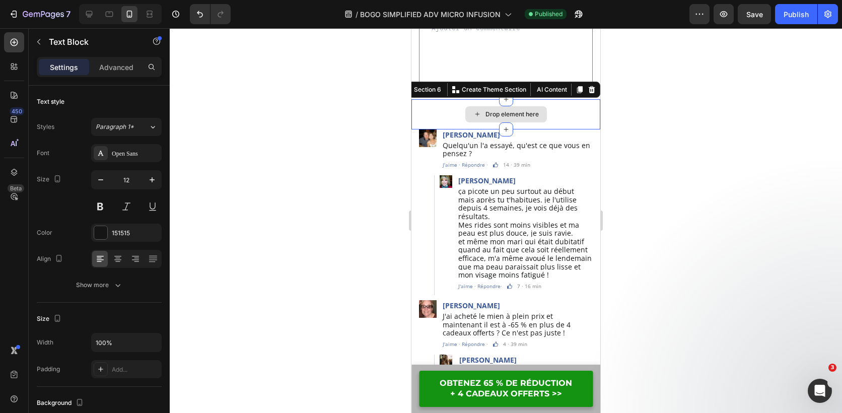
click at [572, 105] on div "Drop element here" at bounding box center [506, 114] width 189 height 30
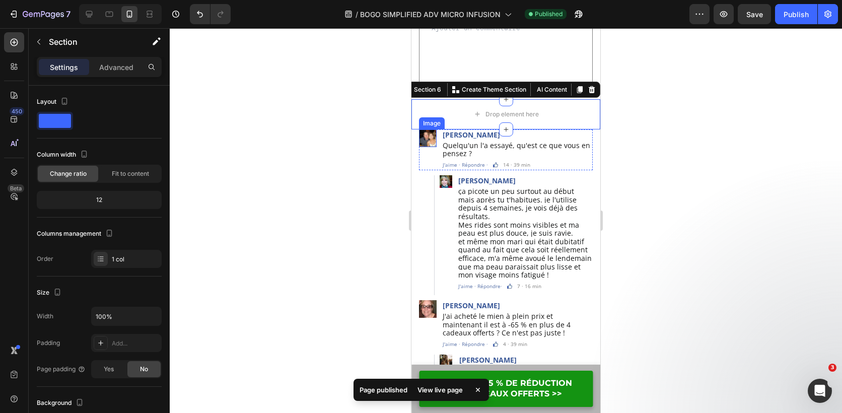
click at [384, 143] on div at bounding box center [506, 220] width 673 height 385
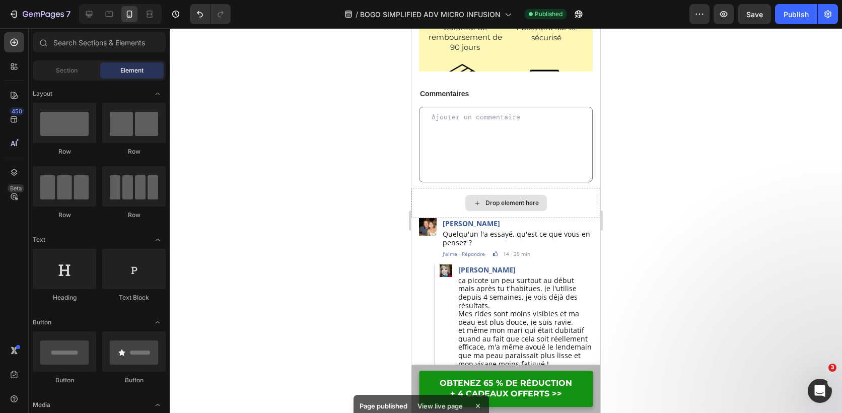
scroll to position [4869, 0]
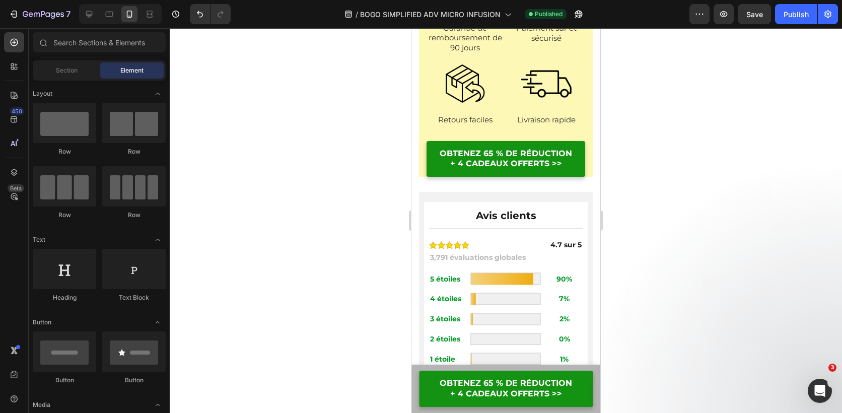
click at [571, 197] on div "Avis clients Heading Image 4.7 sur 5 Text Block Row 3,791 évaluations globales …" at bounding box center [506, 332] width 164 height 271
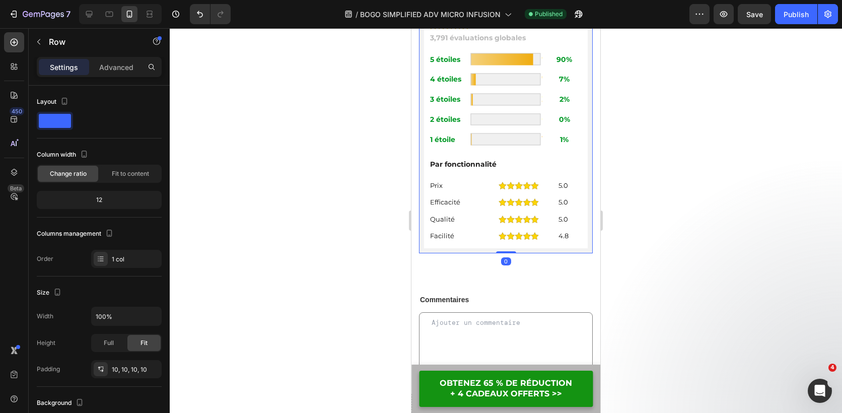
scroll to position [5390, 0]
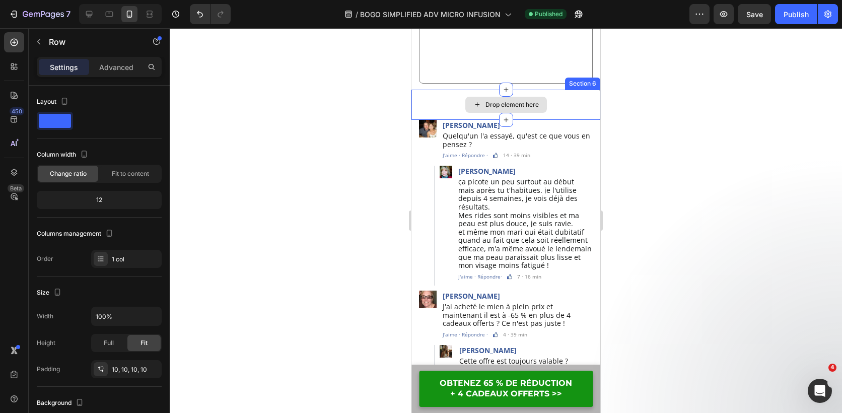
click at [575, 101] on div "Drop element here" at bounding box center [506, 105] width 189 height 30
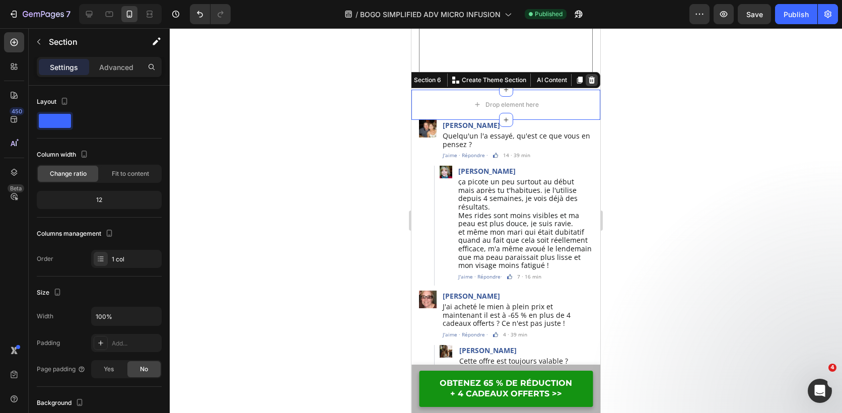
click at [591, 75] on div at bounding box center [592, 80] width 12 height 12
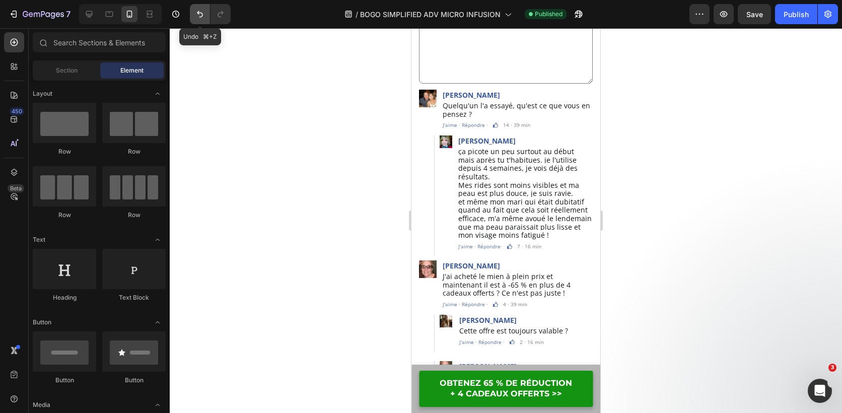
click at [199, 13] on icon "Undo/Redo" at bounding box center [200, 14] width 6 height 7
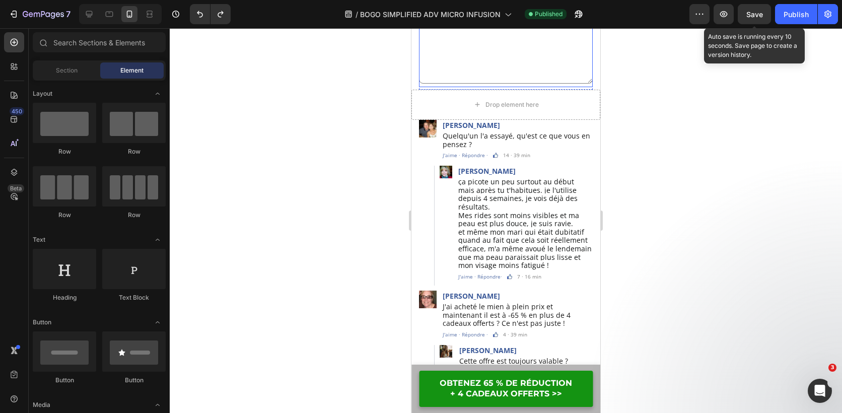
click at [756, 18] on span "Save" at bounding box center [755, 14] width 17 height 9
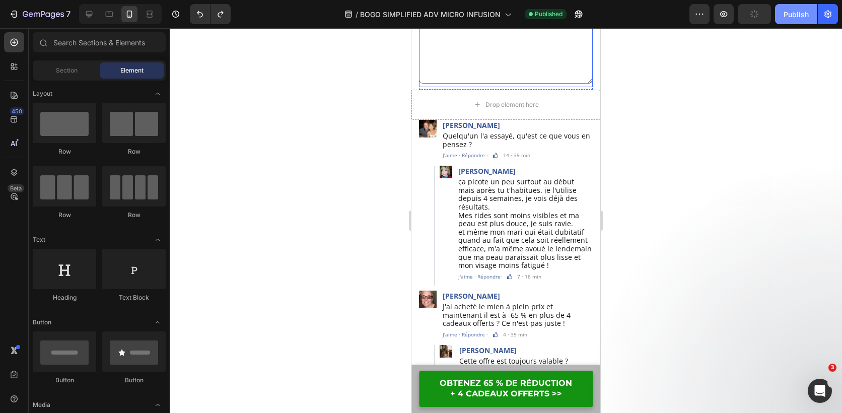
click at [799, 14] on div "Publish" at bounding box center [796, 14] width 25 height 11
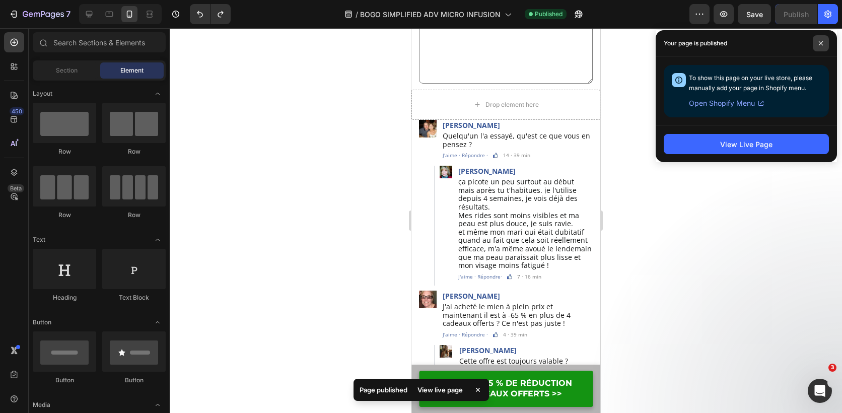
click at [822, 44] on icon at bounding box center [821, 43] width 5 height 5
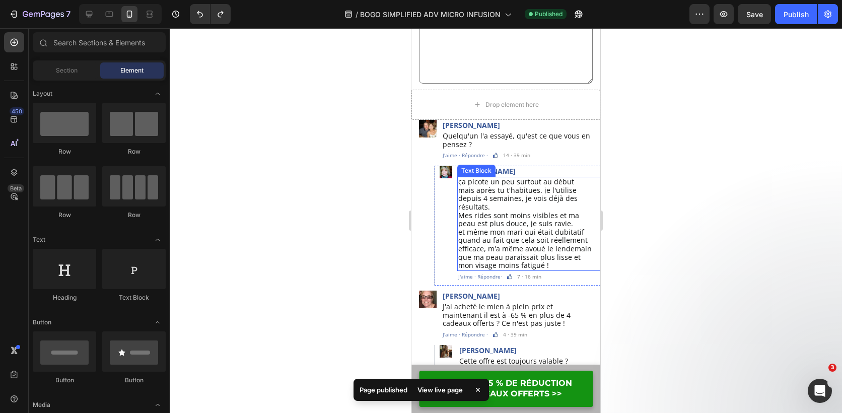
click at [564, 211] on span "Mes rides sont moins visibles et ma peau est plus douce, je suis ravie." at bounding box center [518, 220] width 121 height 18
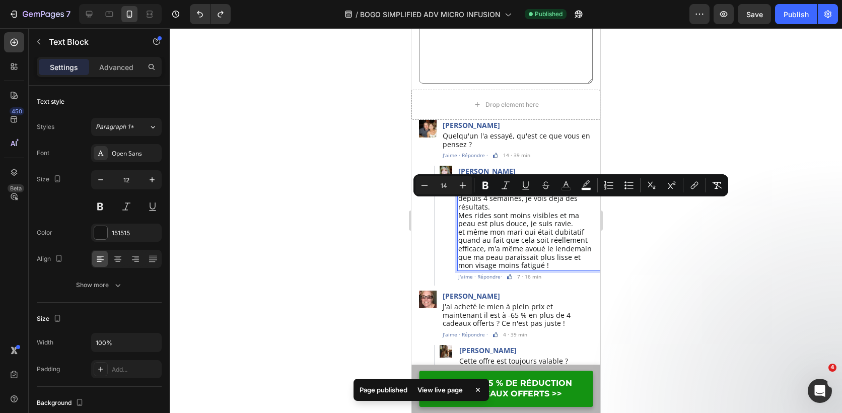
click at [552, 211] on span "Mes rides sont moins visibles et ma peau est plus douce, je suis ravie." at bounding box center [518, 220] width 121 height 18
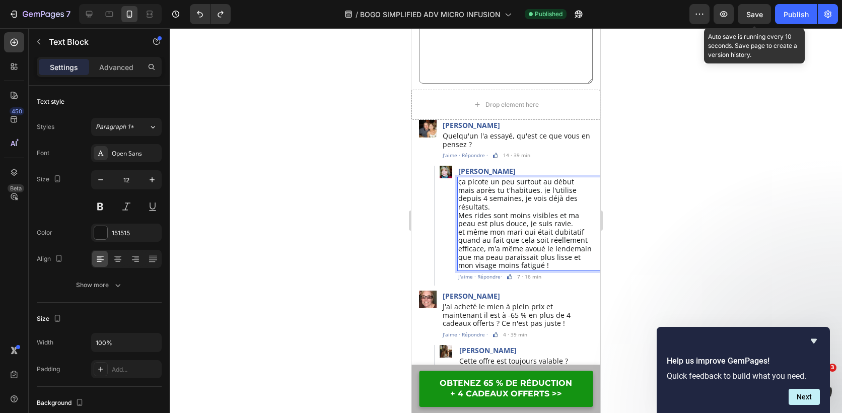
click at [753, 19] on div "Save" at bounding box center [755, 14] width 17 height 11
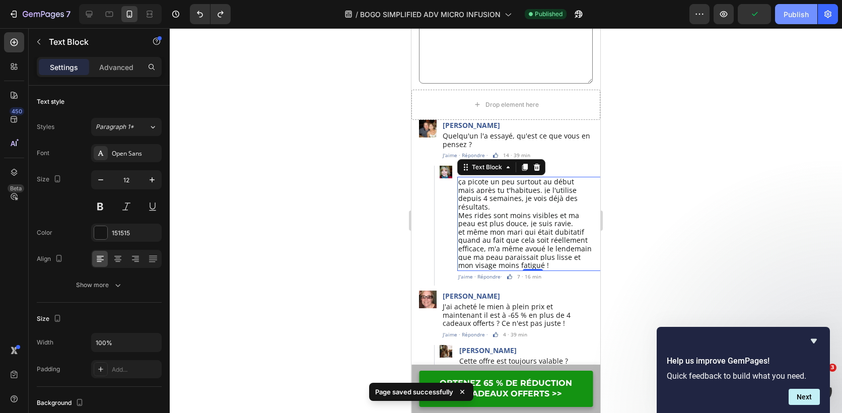
click at [787, 14] on div "Publish" at bounding box center [796, 14] width 25 height 11
